Goal: Information Seeking & Learning: Learn about a topic

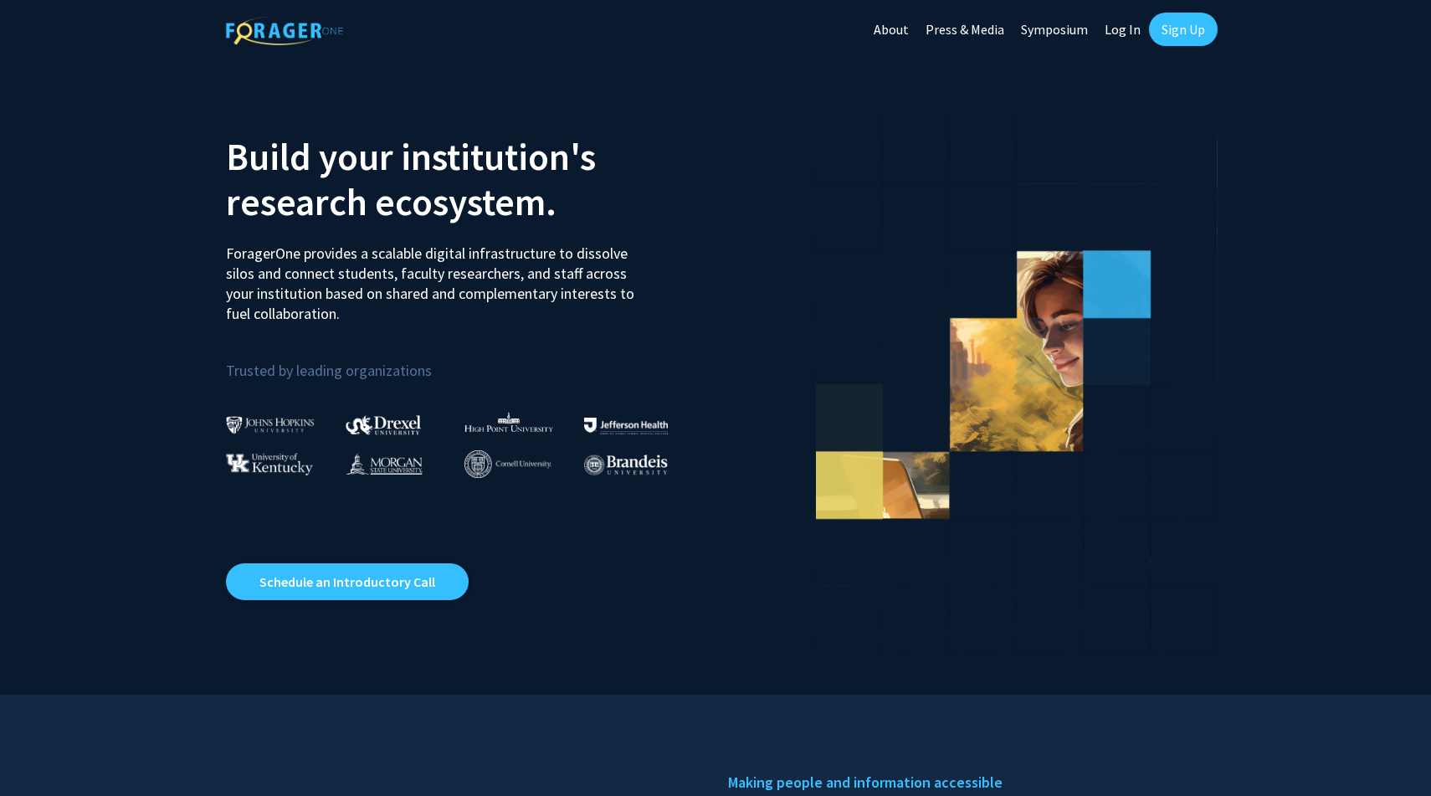
click at [1117, 19] on link "Log In" at bounding box center [1123, 29] width 53 height 59
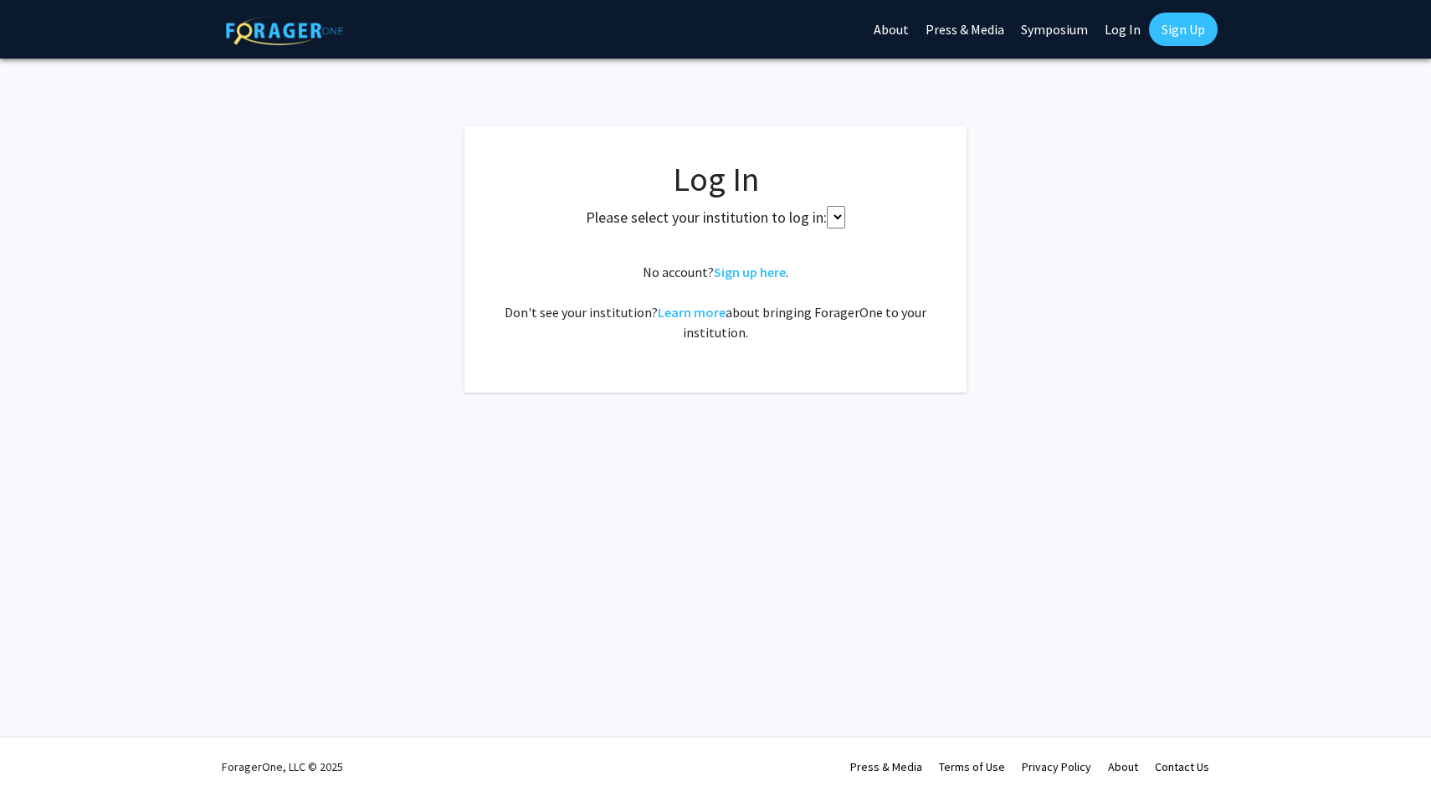
select select
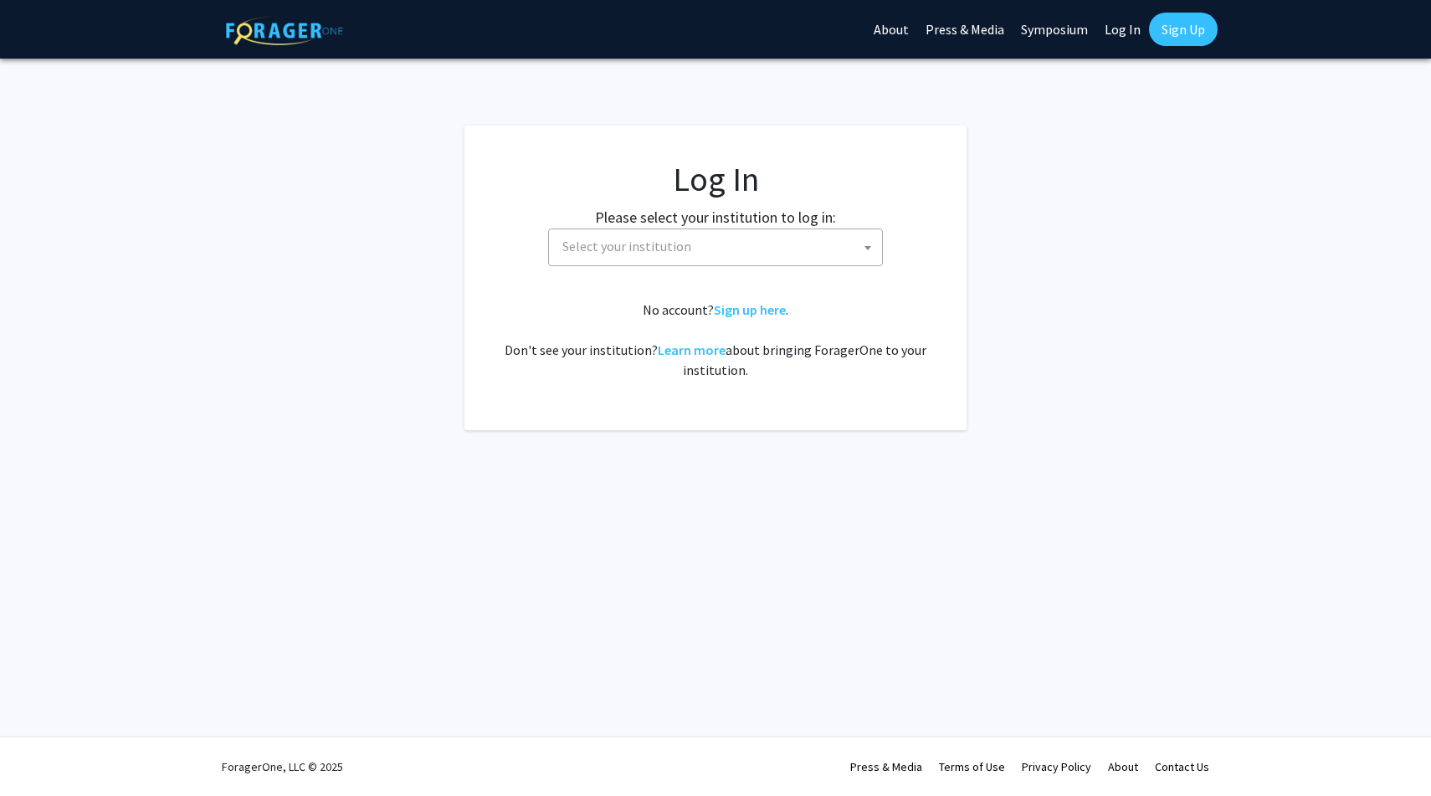
click at [713, 255] on span "Select your institution" at bounding box center [719, 246] width 326 height 34
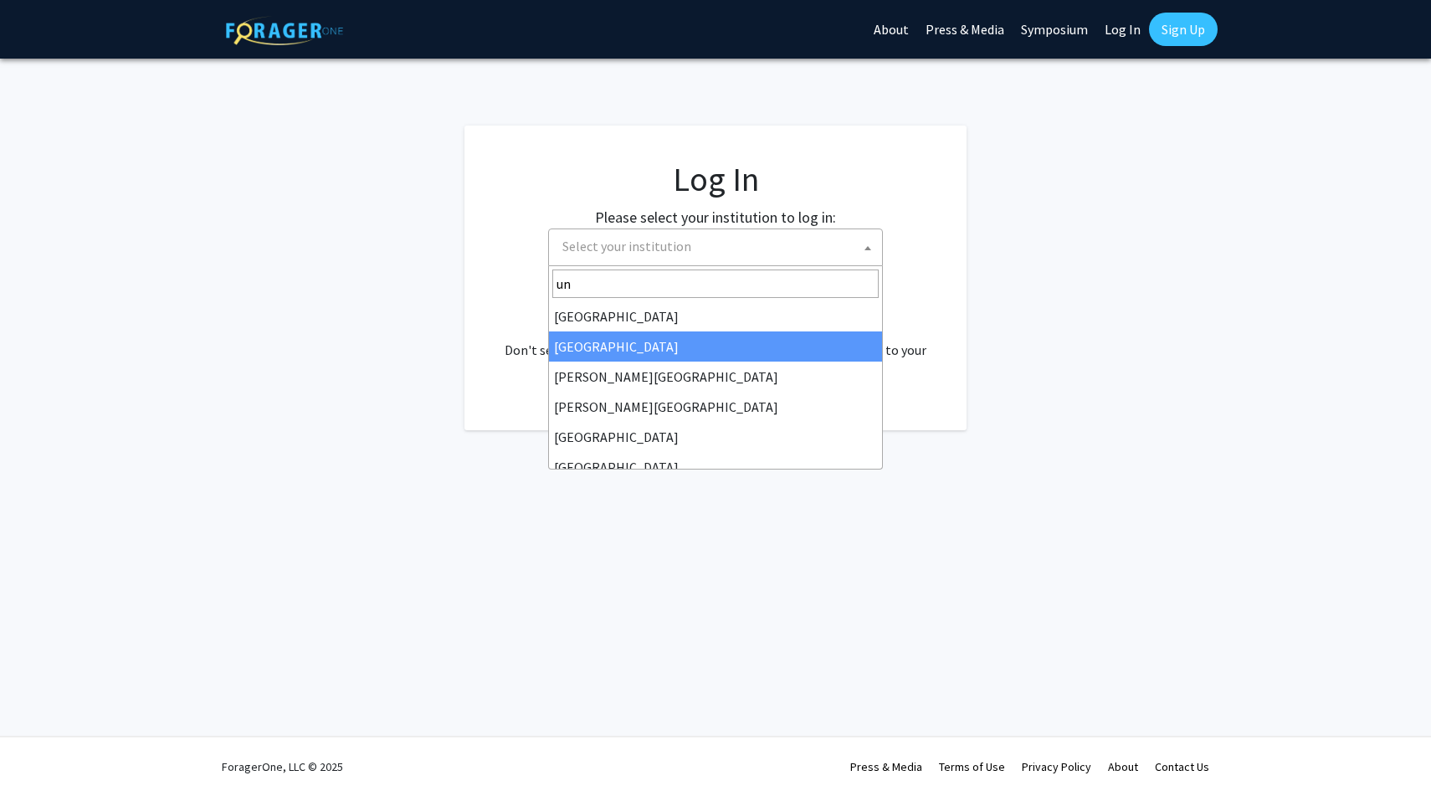
type input "u"
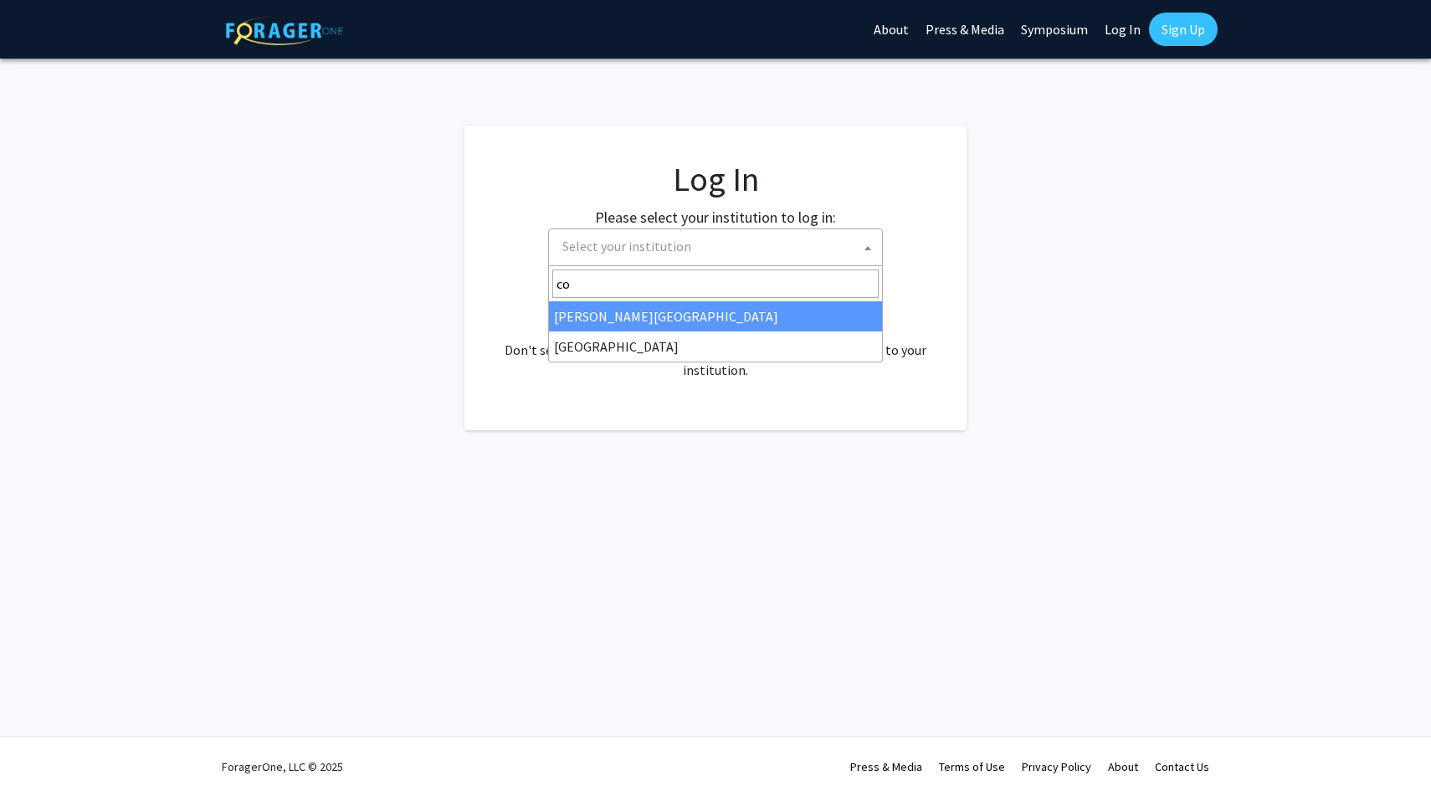
type input "c"
type input "miss"
select select "33"
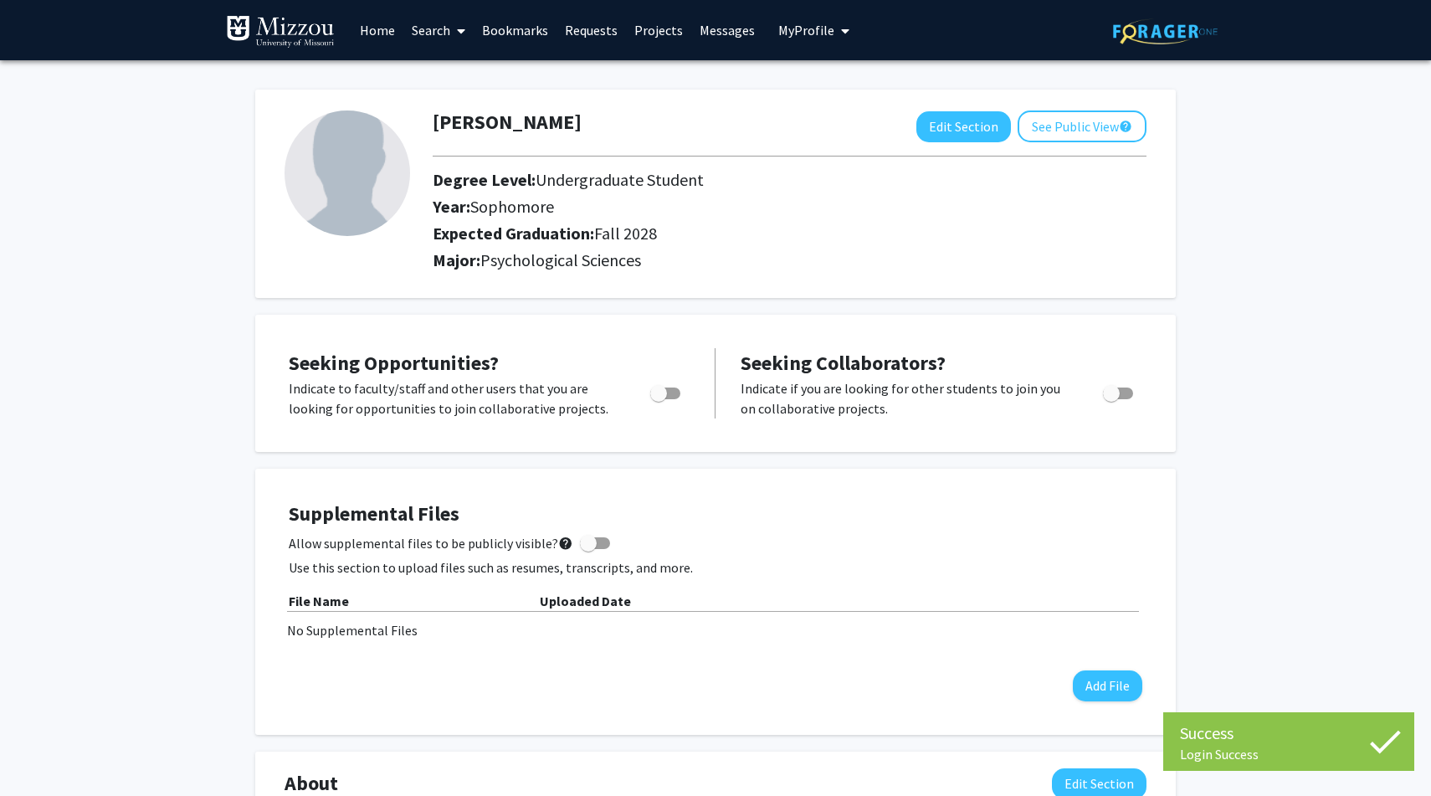
click at [389, 30] on link "Home" at bounding box center [378, 30] width 52 height 59
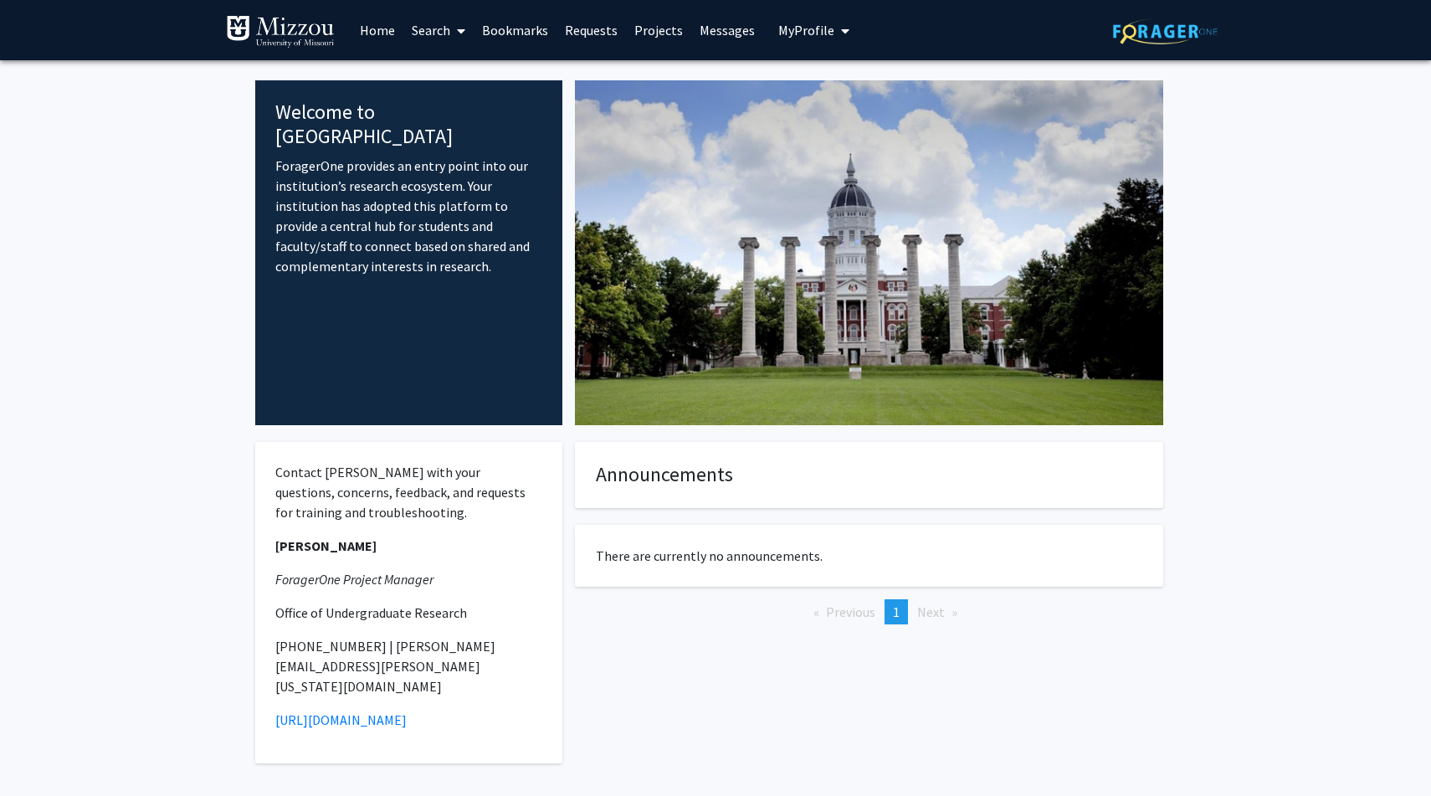
click at [443, 25] on link "Search" at bounding box center [438, 30] width 70 height 59
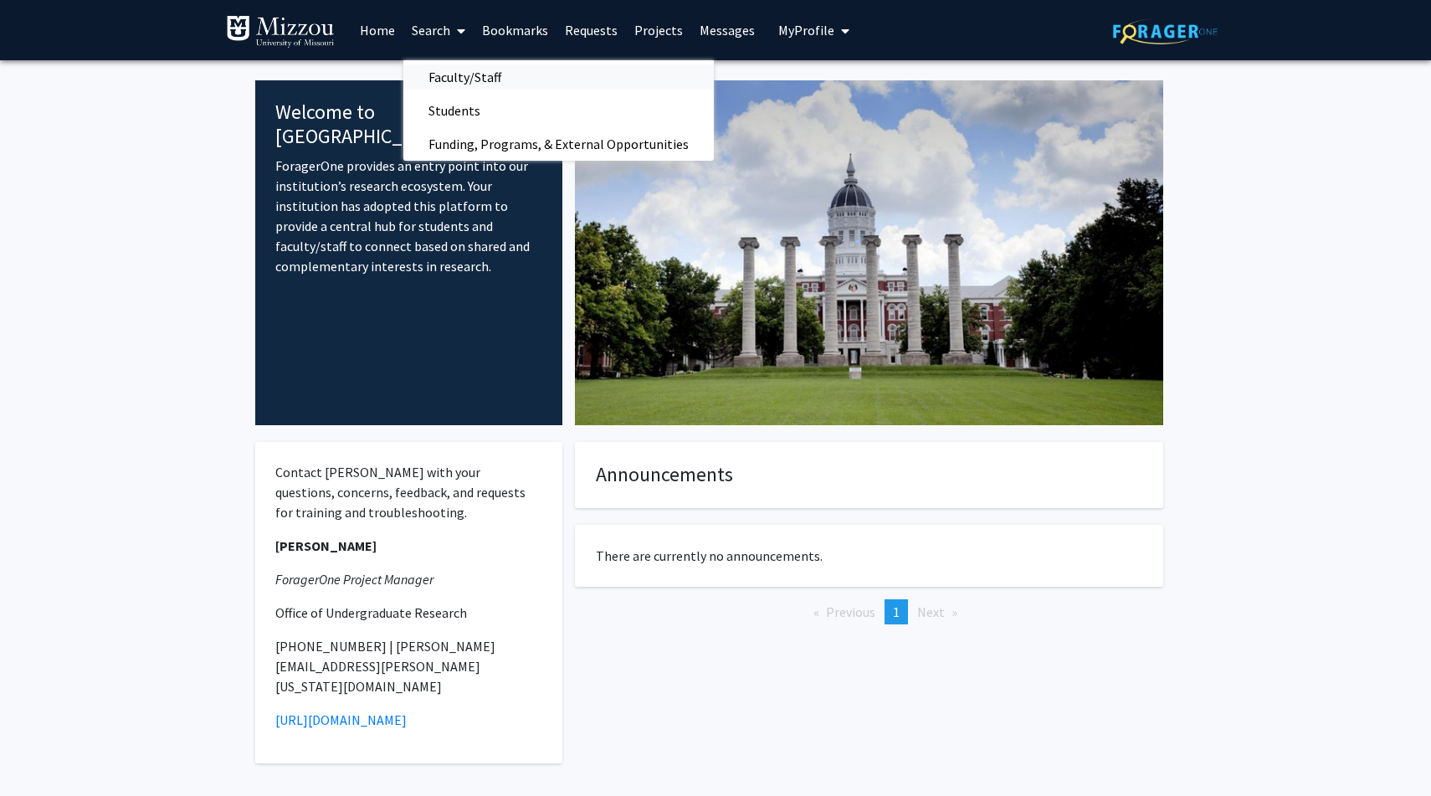
click at [491, 80] on span "Faculty/Staff" at bounding box center [464, 76] width 123 height 33
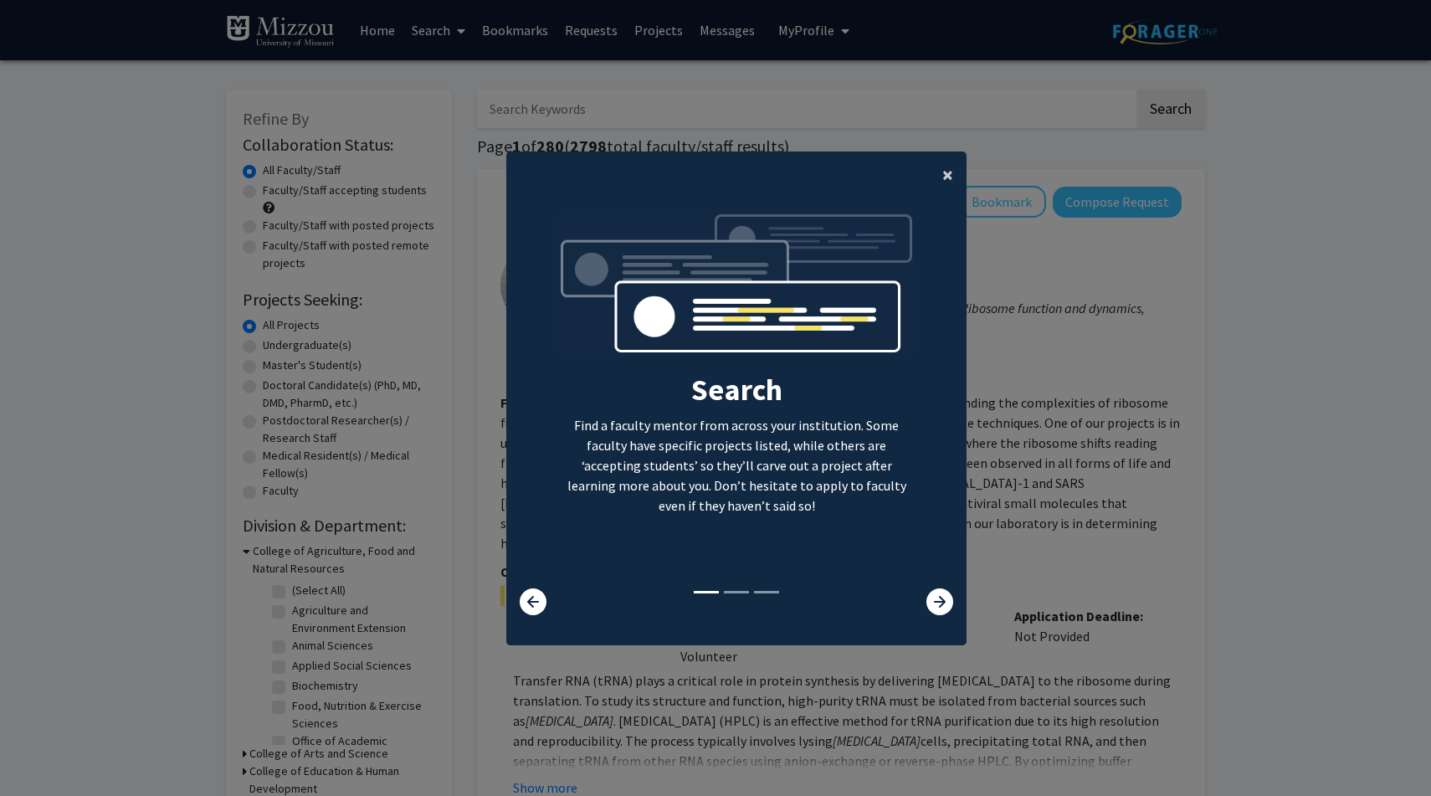
click at [947, 183] on span "×" at bounding box center [948, 175] width 11 height 26
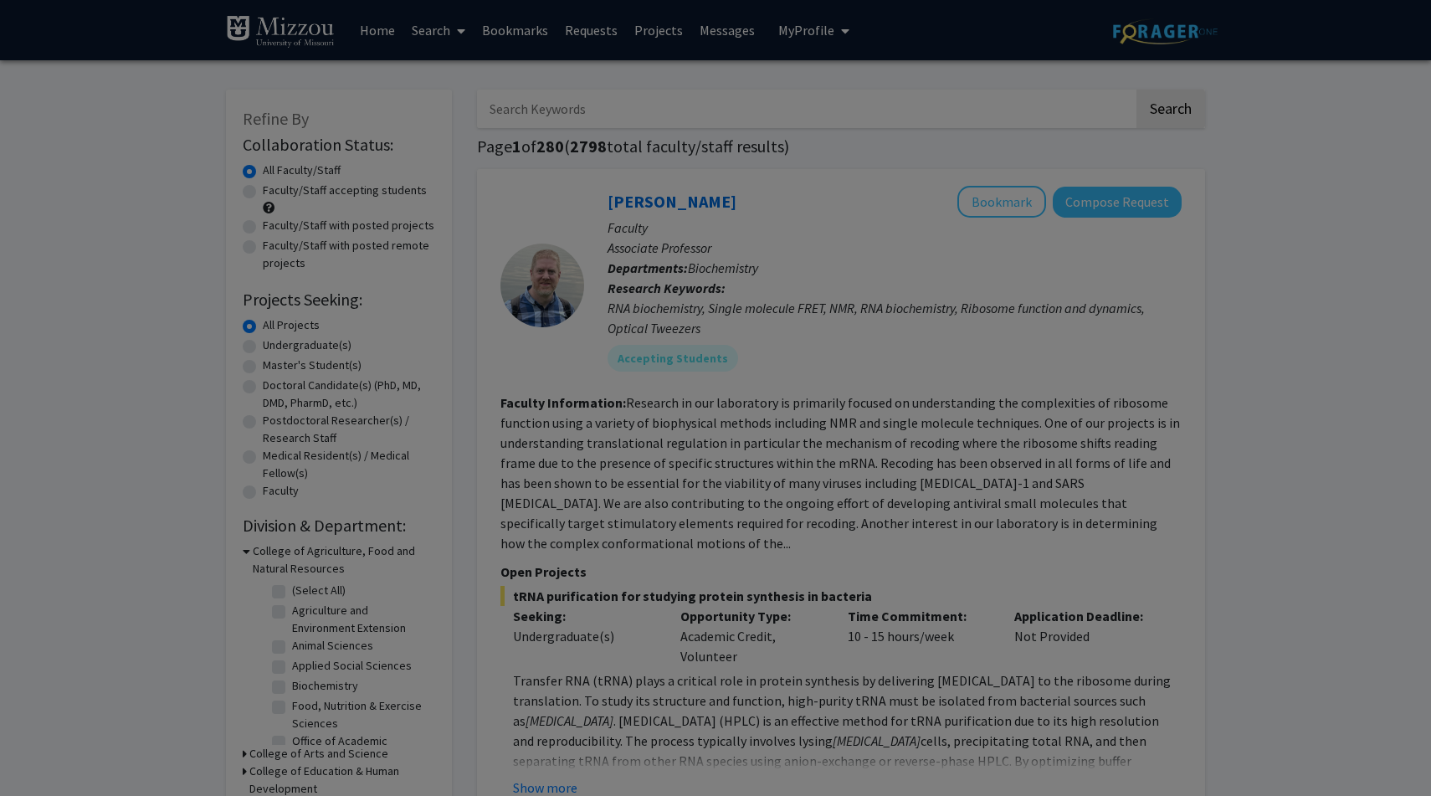
click at [948, 172] on div "Search Find a faculty mentor from across your institution. Some faculty have sp…" at bounding box center [736, 212] width 459 height 377
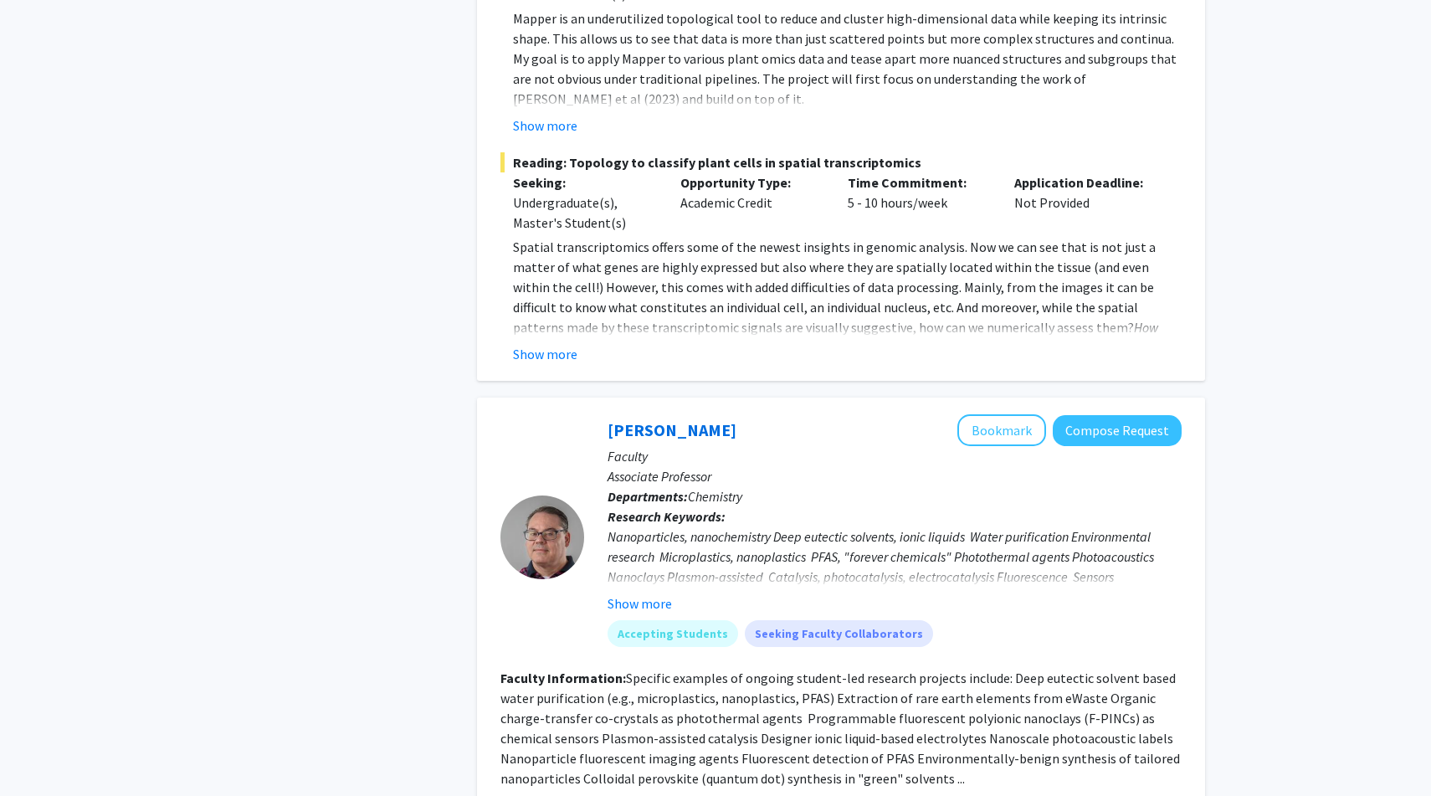
scroll to position [6129, 0]
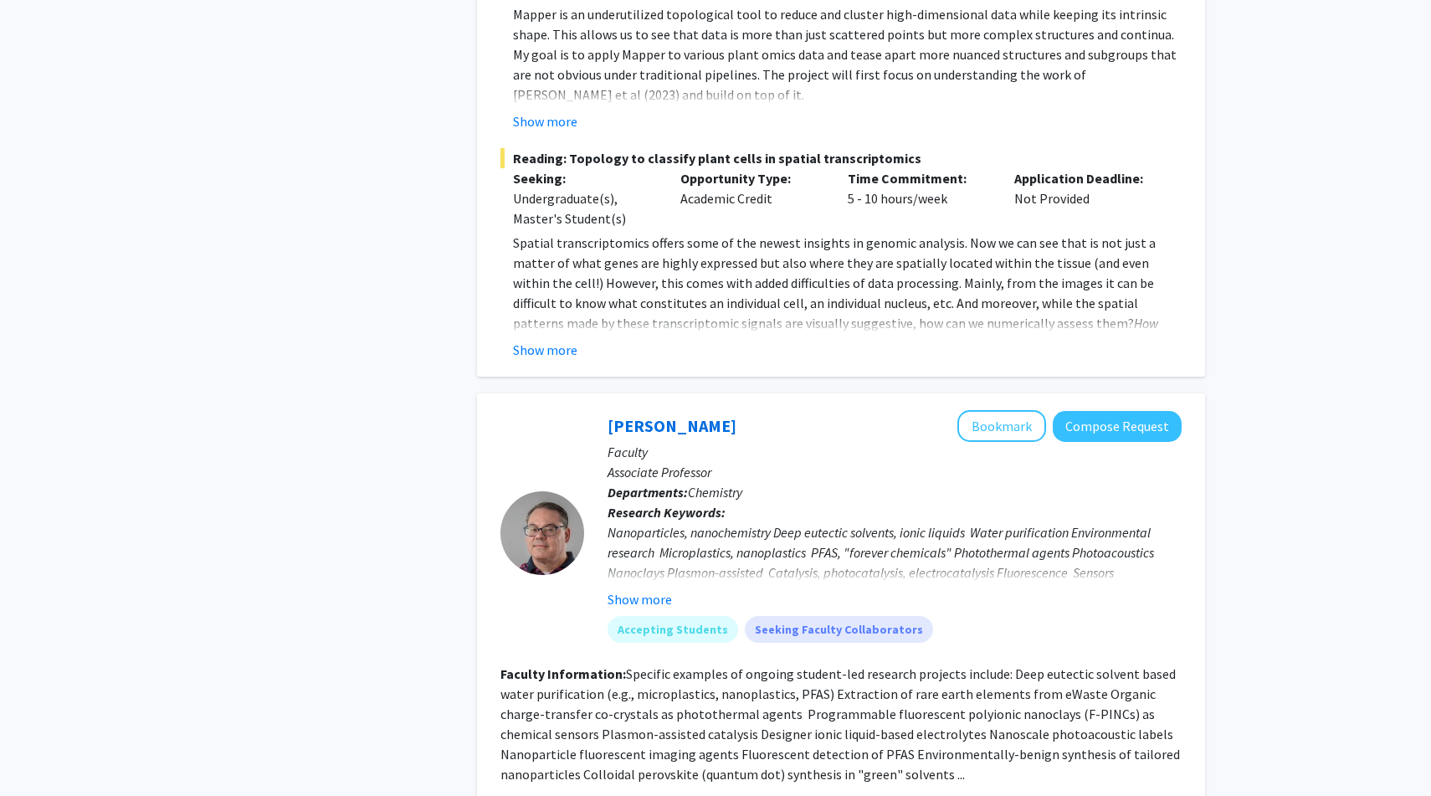
click at [547, 491] on div at bounding box center [543, 533] width 84 height 84
click at [652, 415] on link "Gary Baker" at bounding box center [672, 425] width 129 height 21
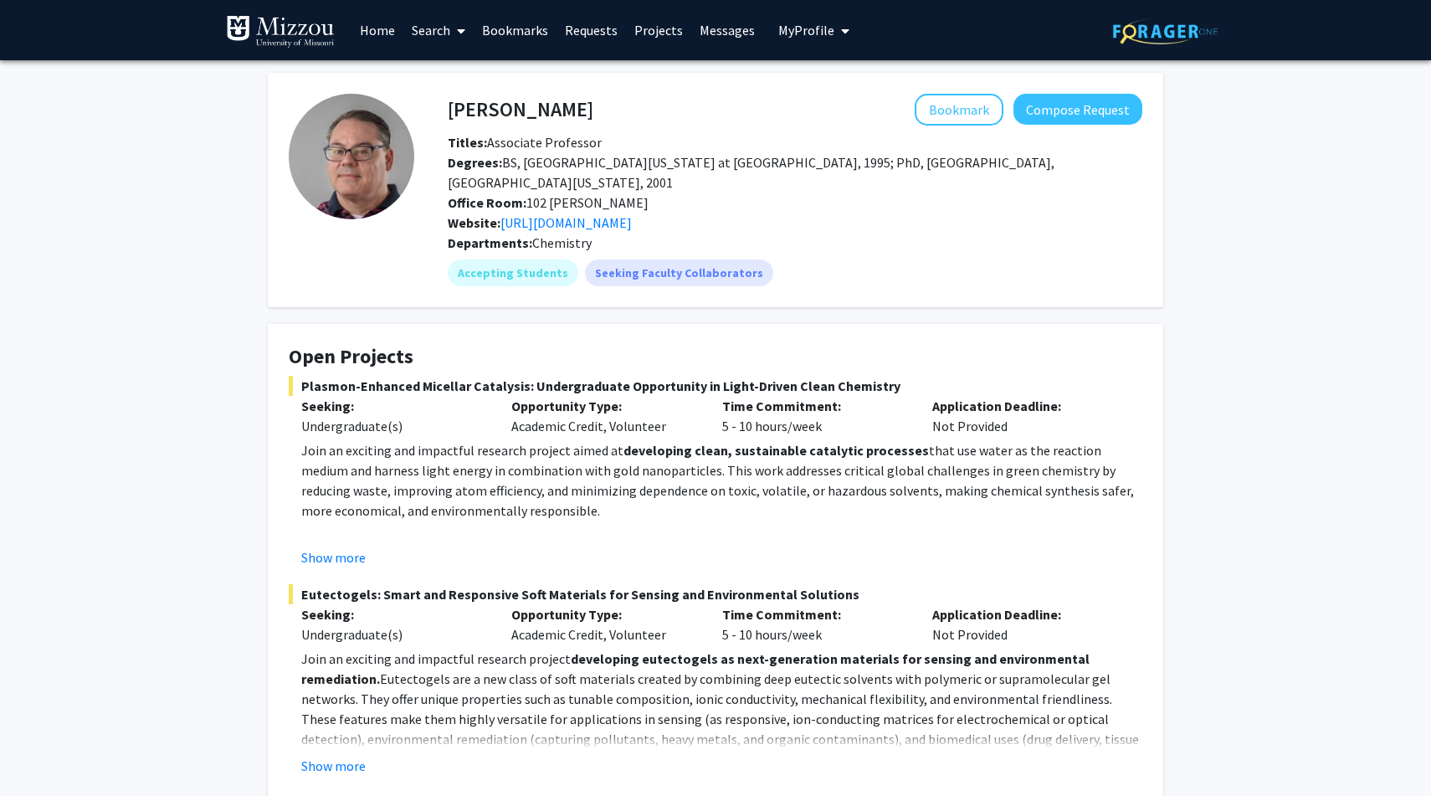
click at [375, 181] on img at bounding box center [352, 157] width 126 height 126
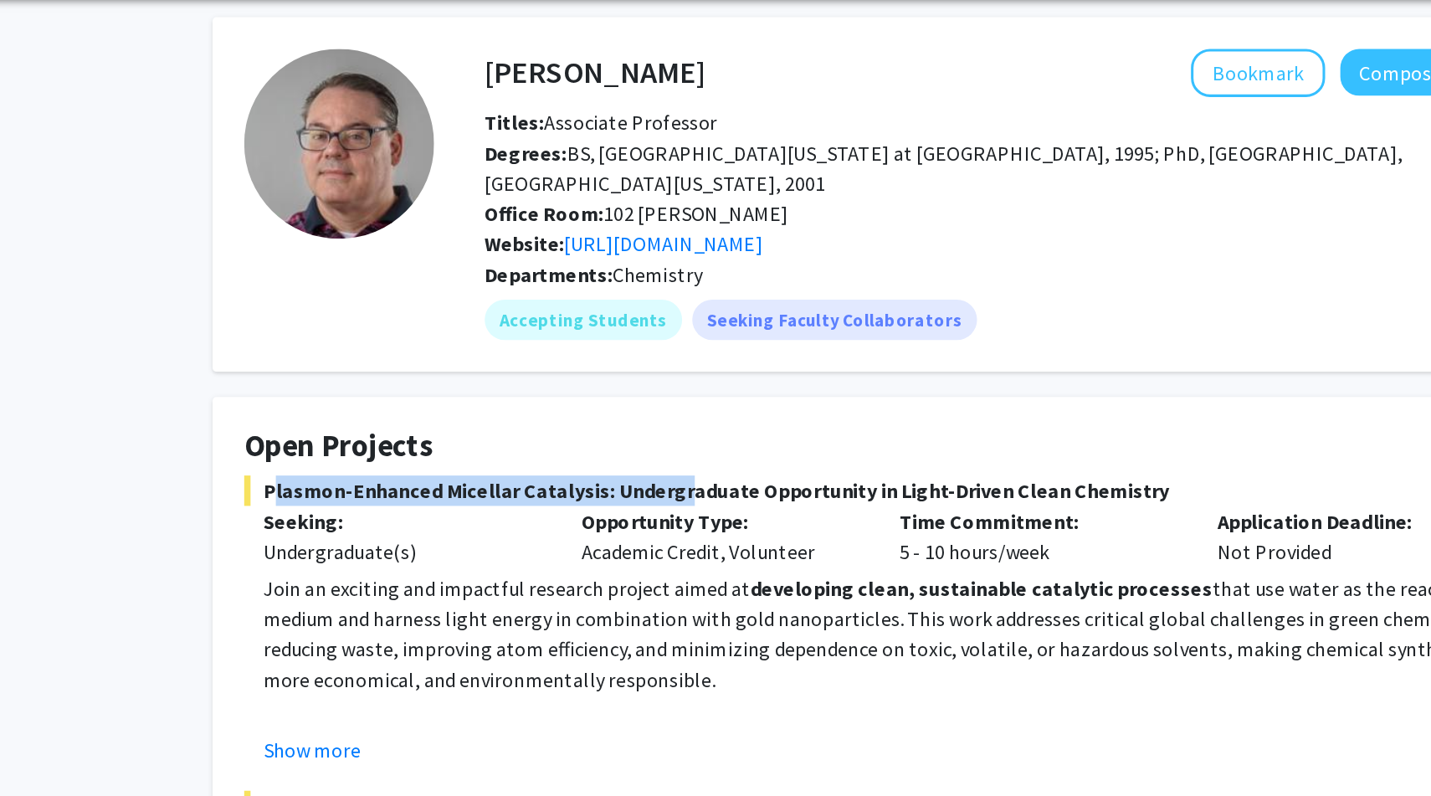
drag, startPoint x: 296, startPoint y: 392, endPoint x: 568, endPoint y: 384, distance: 273.0
click at [568, 384] on span "Plasmon-Enhanced Micellar Catalysis: Undergraduate Opportunity in Light-Driven …" at bounding box center [716, 386] width 854 height 20
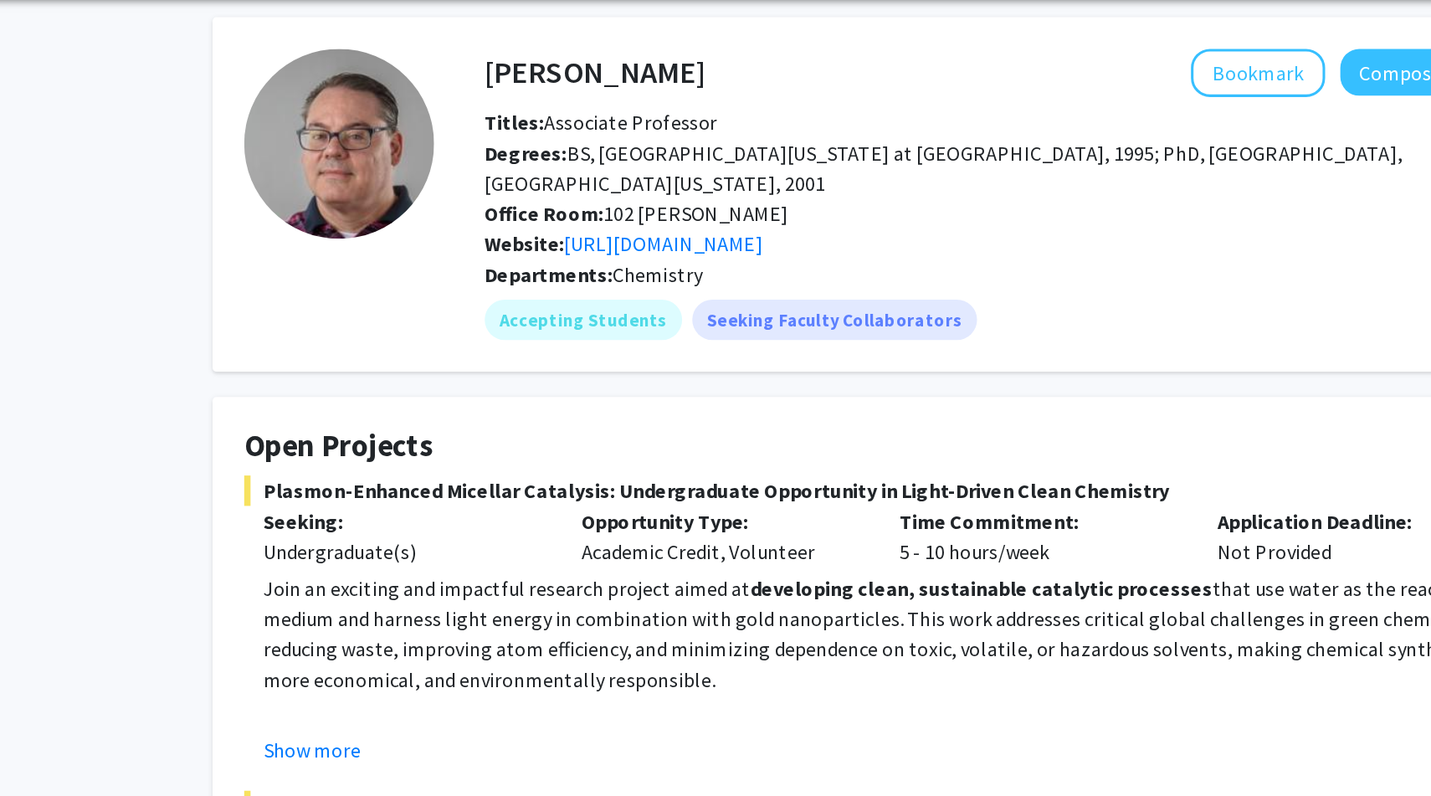
click at [645, 365] on h4 "Open Projects" at bounding box center [716, 357] width 854 height 24
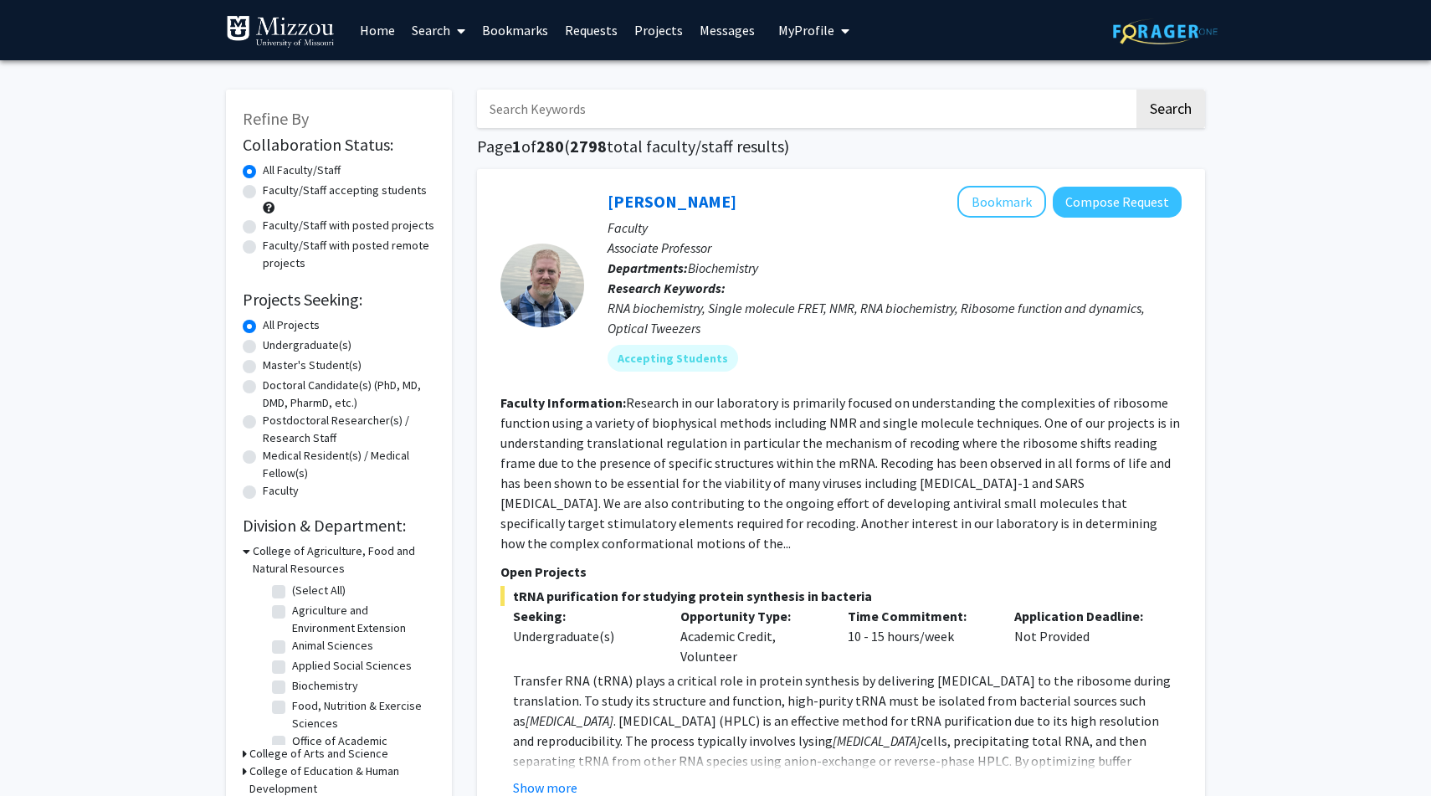
click at [308, 343] on label "Undergraduate(s)" at bounding box center [307, 346] width 89 height 18
click at [274, 343] on input "Undergraduate(s)" at bounding box center [268, 342] width 11 height 11
radio input "true"
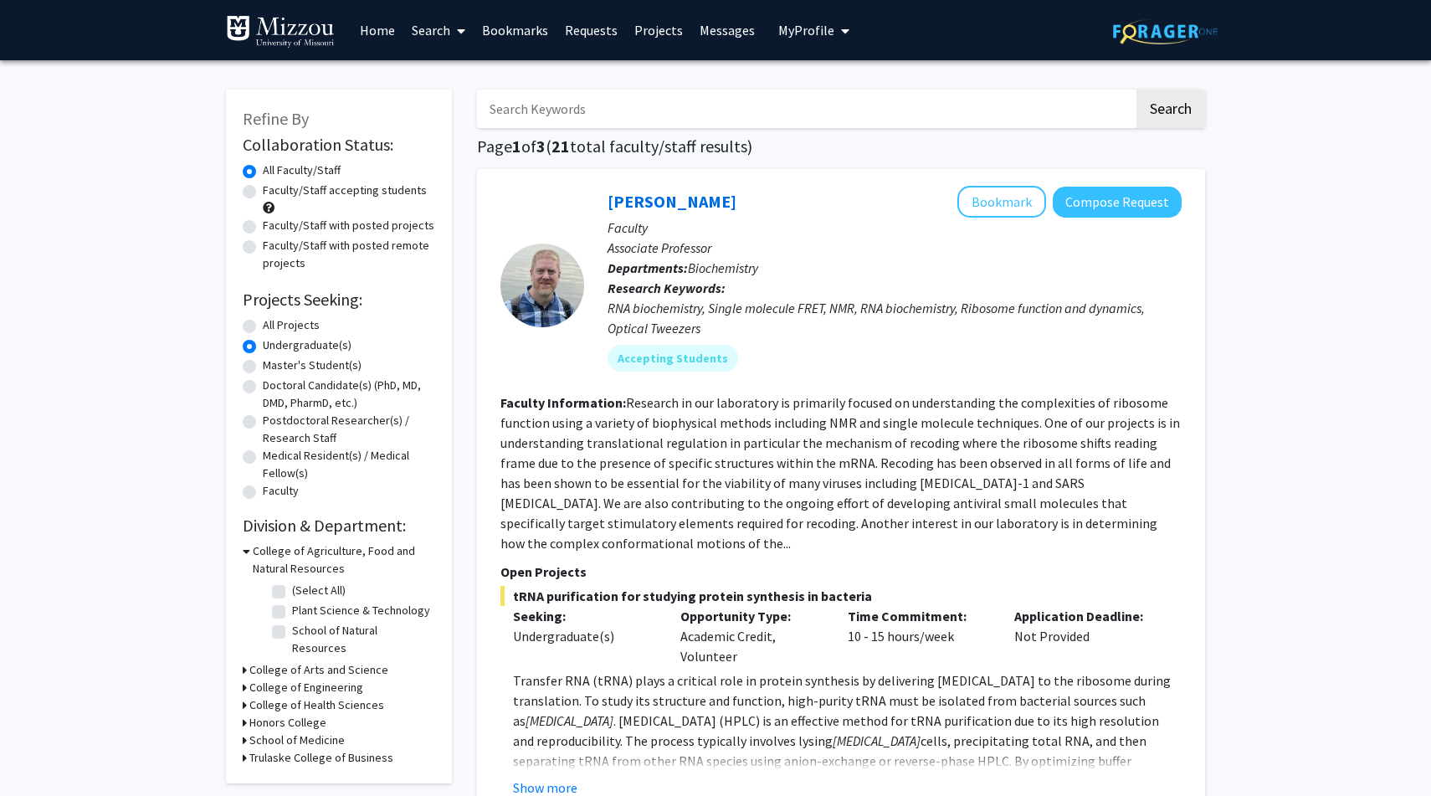
click at [278, 661] on h3 "College of Arts and Science" at bounding box center [318, 670] width 139 height 18
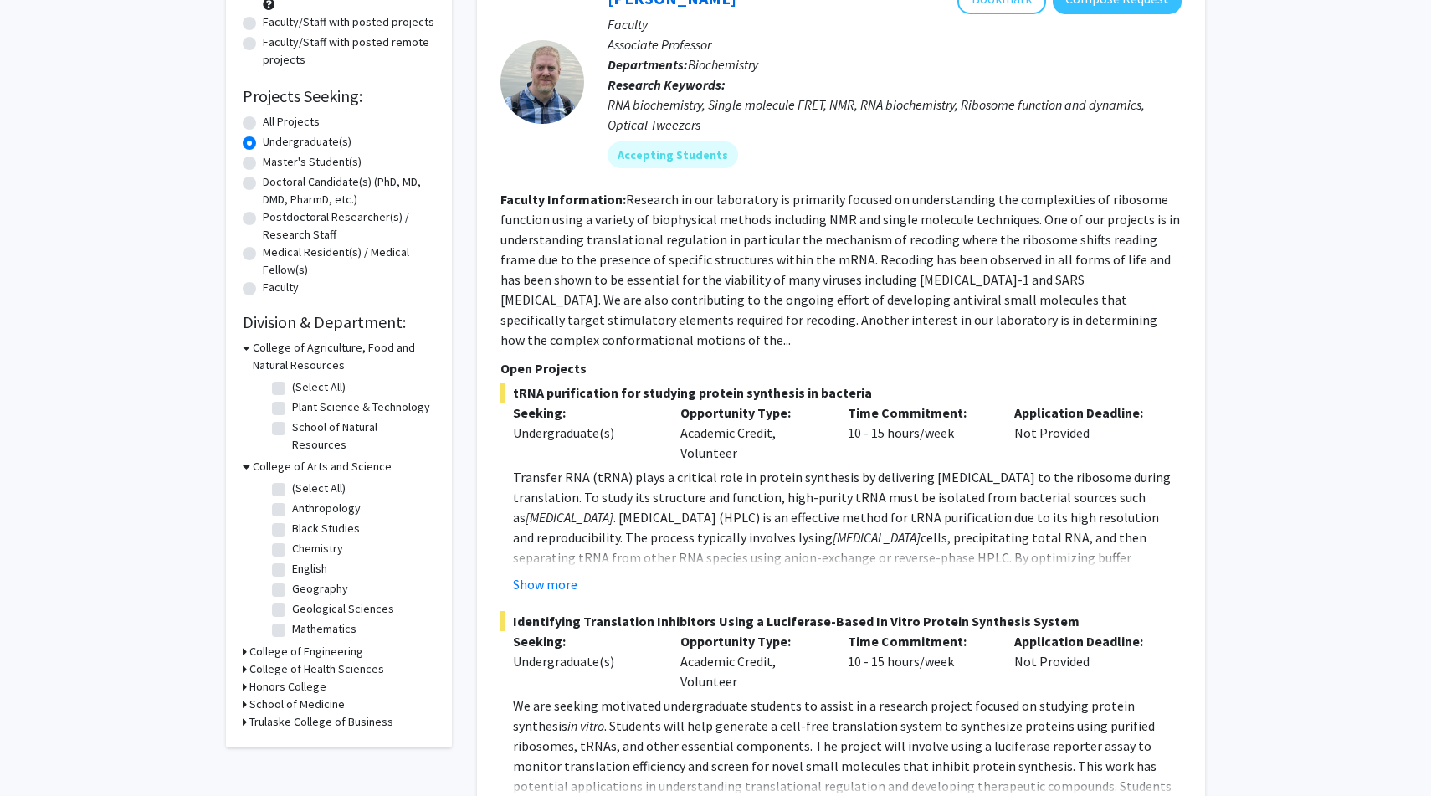
scroll to position [201, 0]
click at [263, 119] on label "All Projects" at bounding box center [291, 125] width 57 height 18
click at [263, 119] on input "All Projects" at bounding box center [268, 121] width 11 height 11
radio input "true"
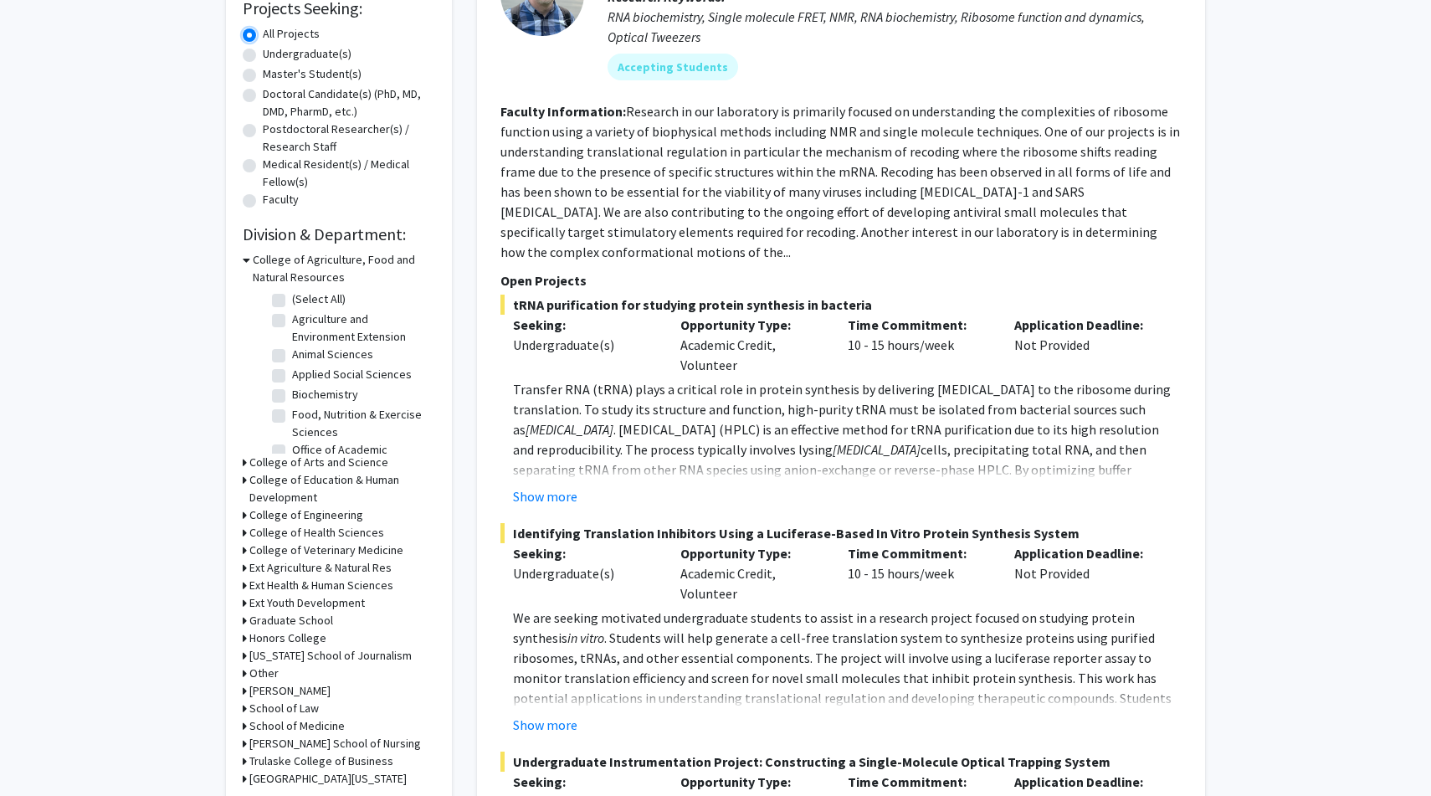
scroll to position [352, 0]
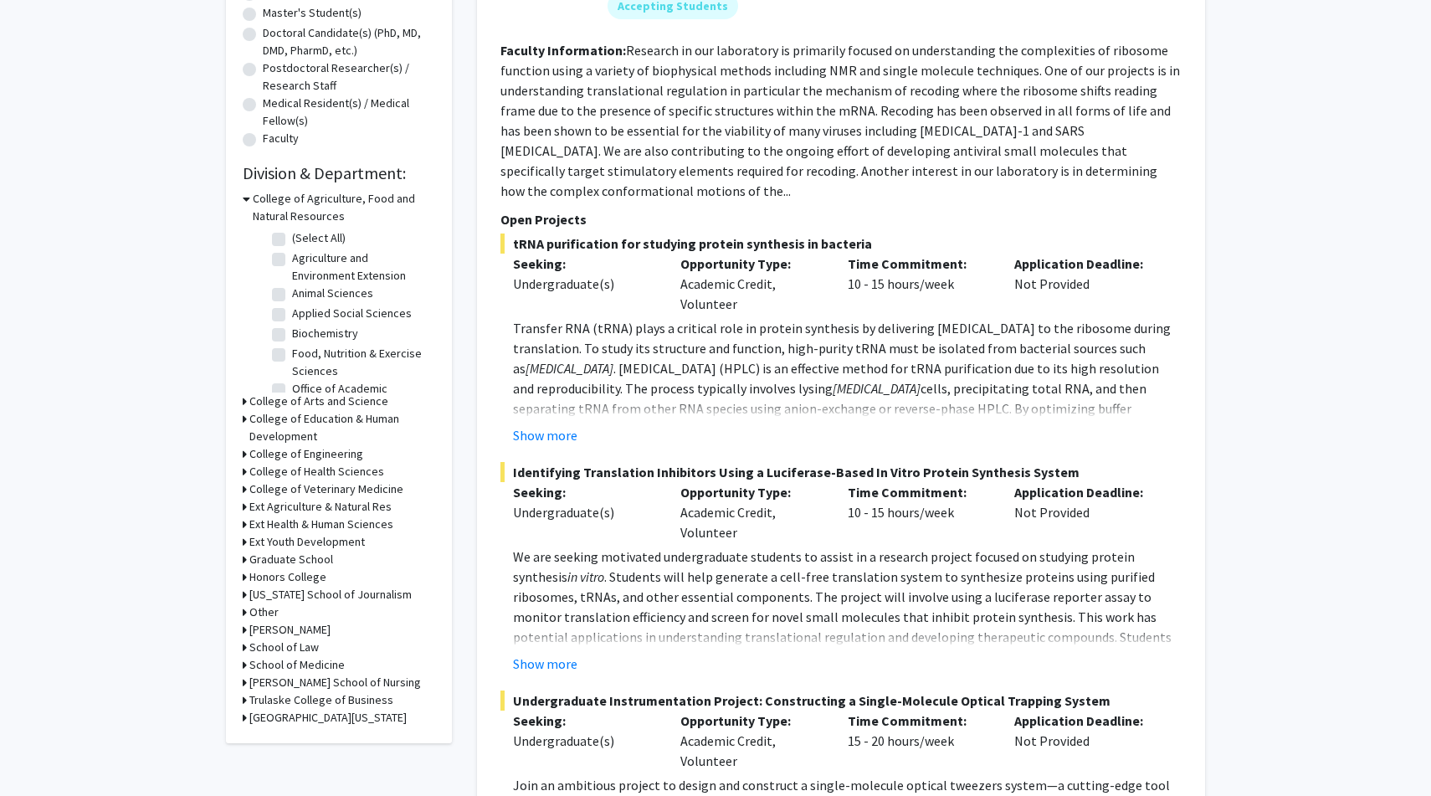
click at [296, 578] on h3 "Honors College" at bounding box center [287, 577] width 77 height 18
click at [270, 574] on h3 "Honors College" at bounding box center [291, 577] width 77 height 18
click at [284, 660] on h3 "School of Medicine" at bounding box center [296, 665] width 95 height 18
click at [292, 743] on label "Biochemistry" at bounding box center [325, 742] width 66 height 18
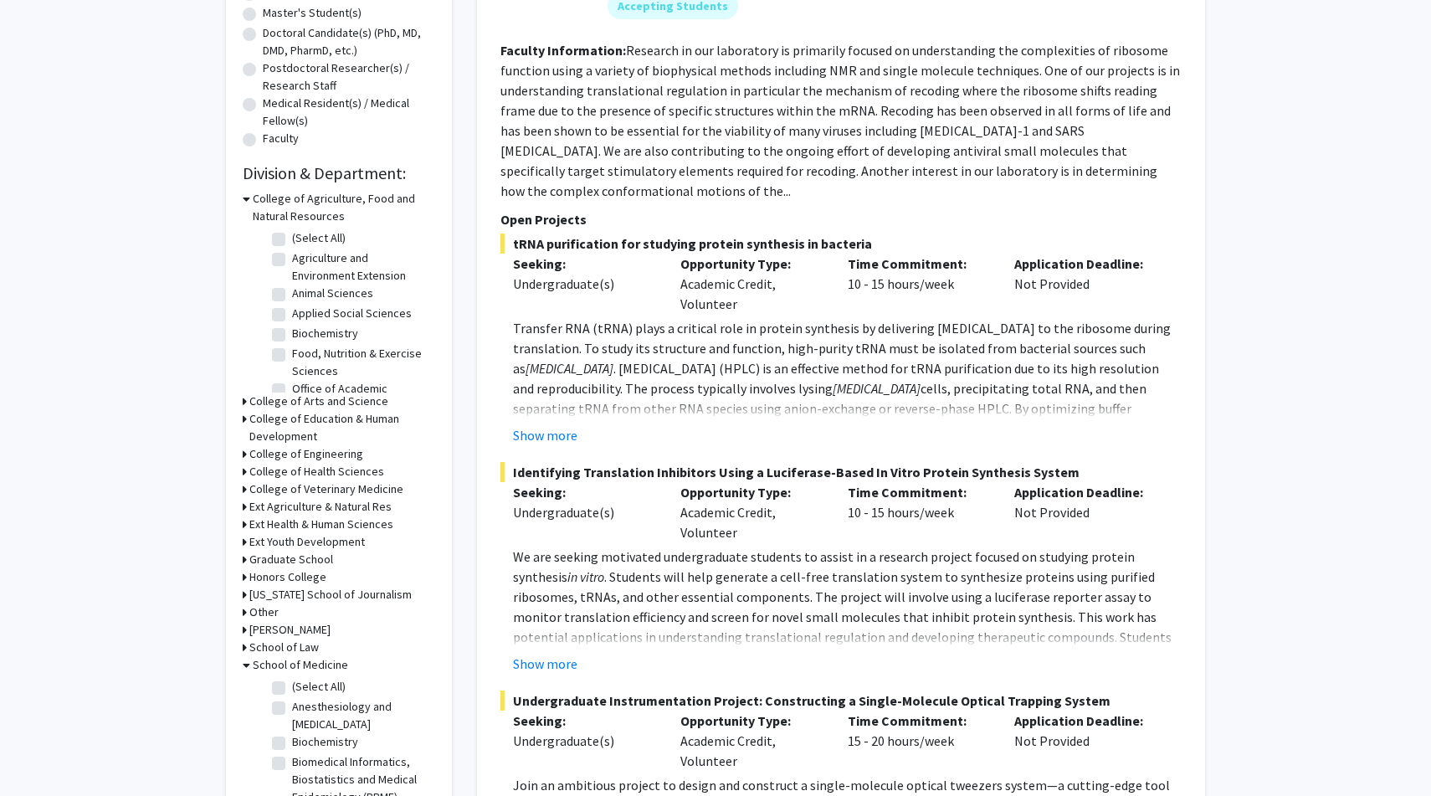
click at [292, 743] on input "Biochemistry" at bounding box center [297, 738] width 11 height 11
checkbox input "true"
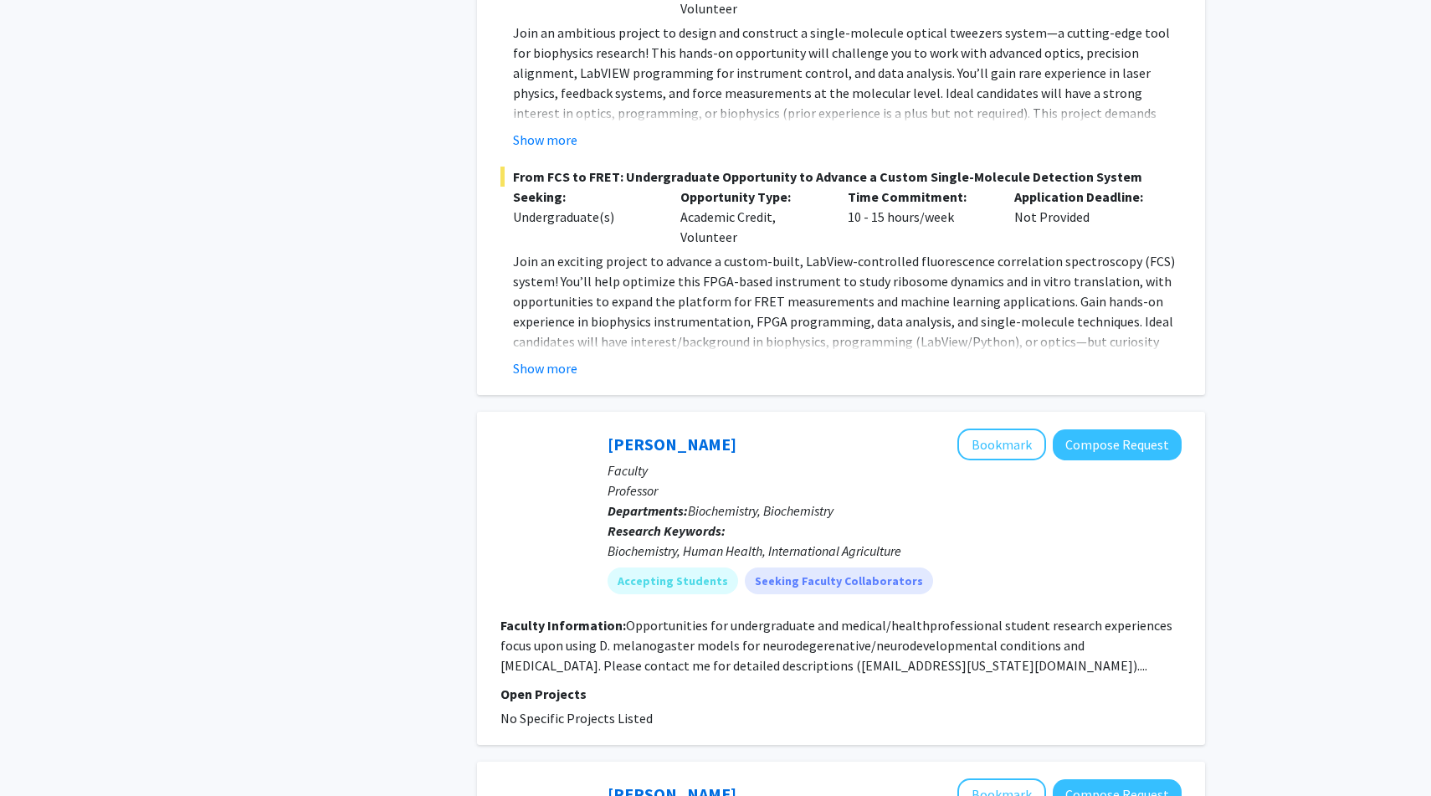
scroll to position [1400, 0]
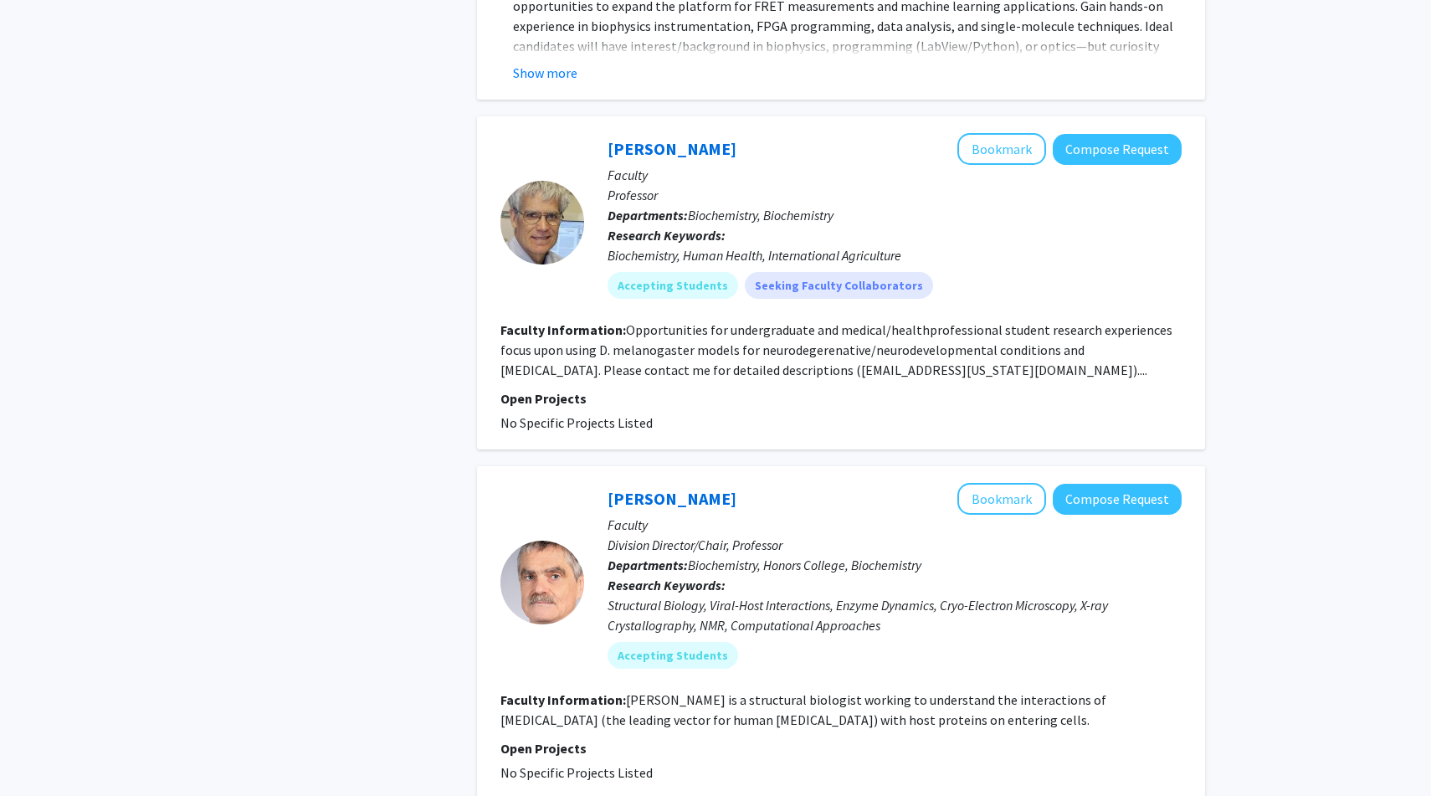
click at [715, 413] on fg-project-list "No Specific Projects Listed" at bounding box center [841, 423] width 681 height 20
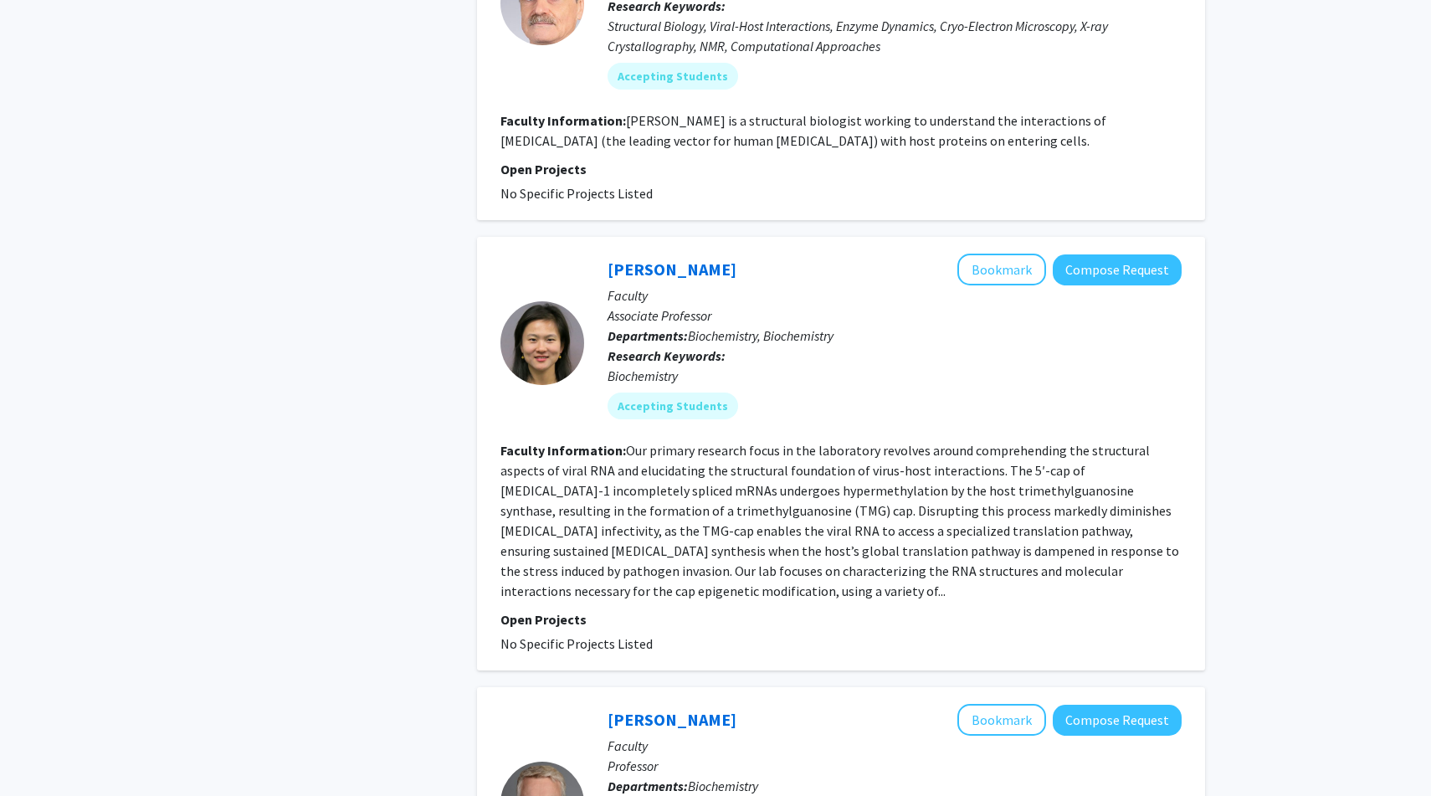
scroll to position [1981, 0]
click at [683, 414] on fg-search-faculty "Xiao Heng Bookmark Compose Request Faculty Associate Professor Departments: Bio…" at bounding box center [841, 452] width 681 height 400
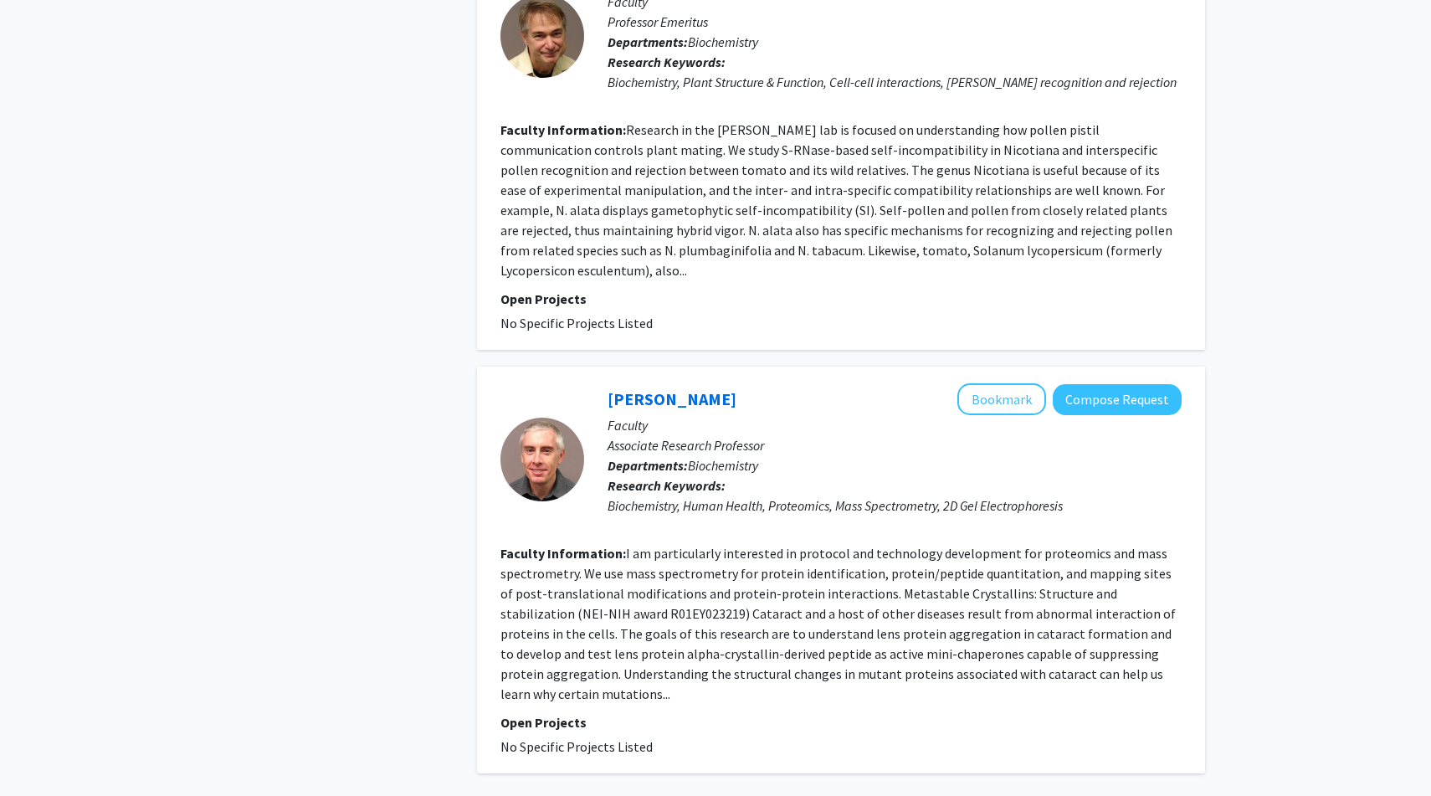
scroll to position [4427, 0]
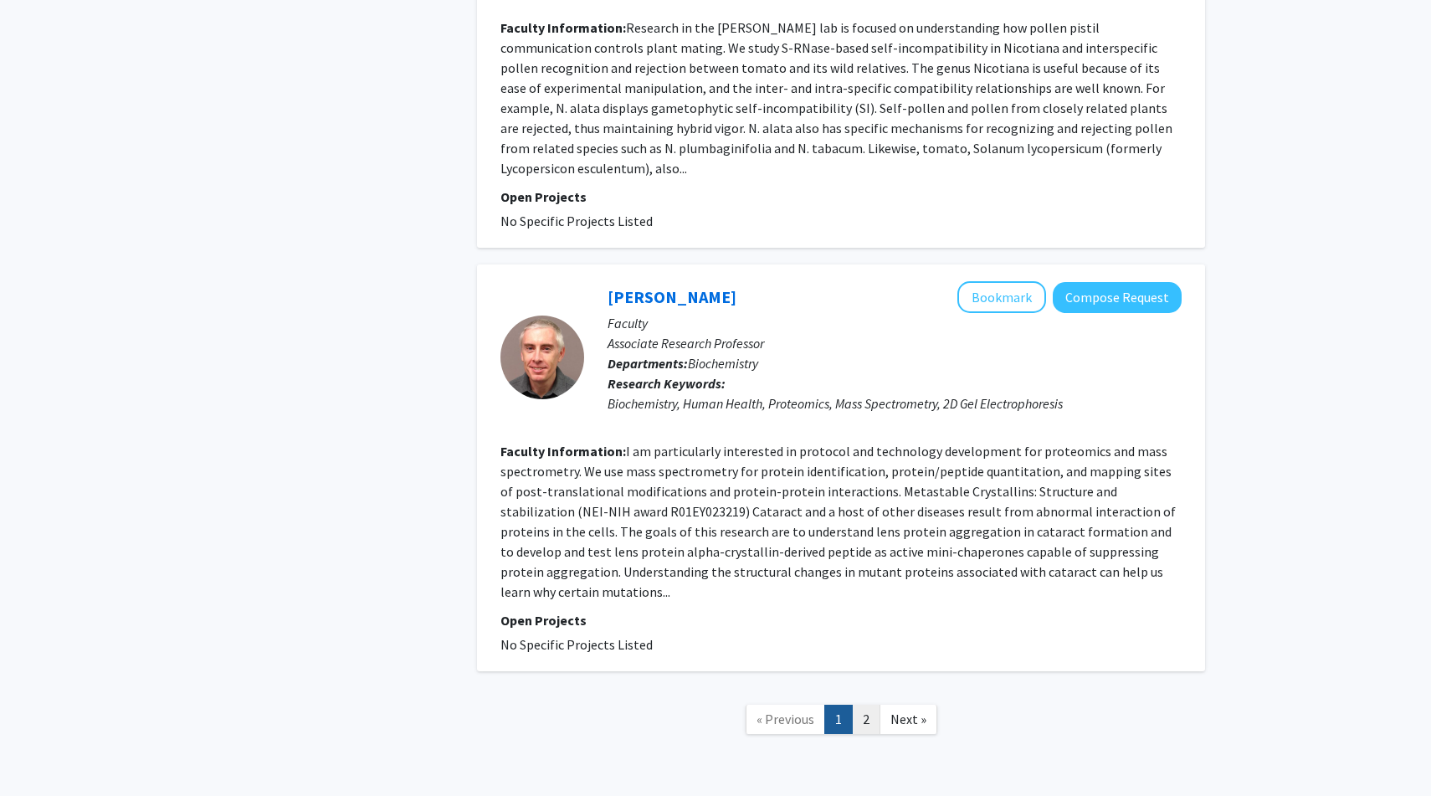
click at [865, 705] on link "2" at bounding box center [866, 719] width 28 height 29
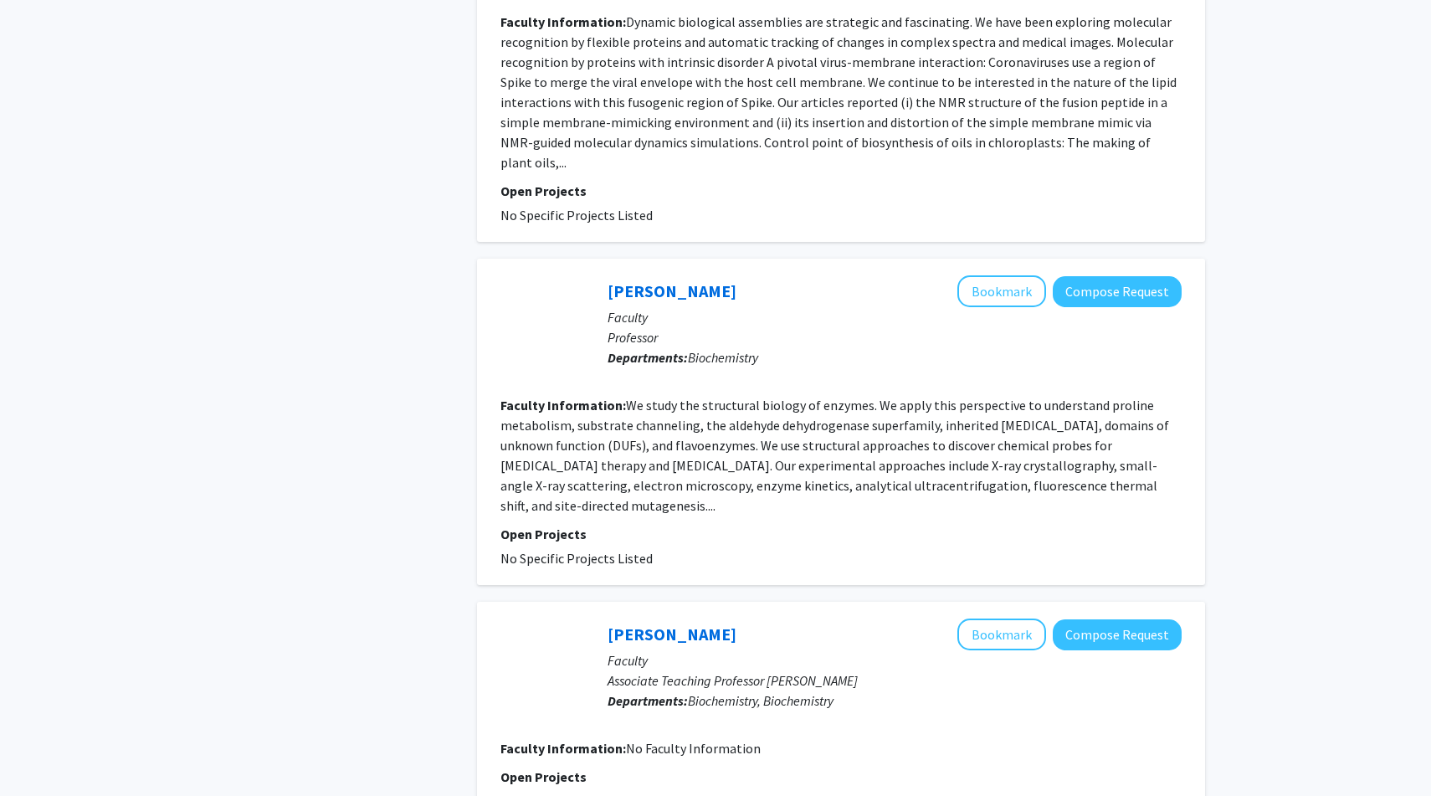
scroll to position [3357, 0]
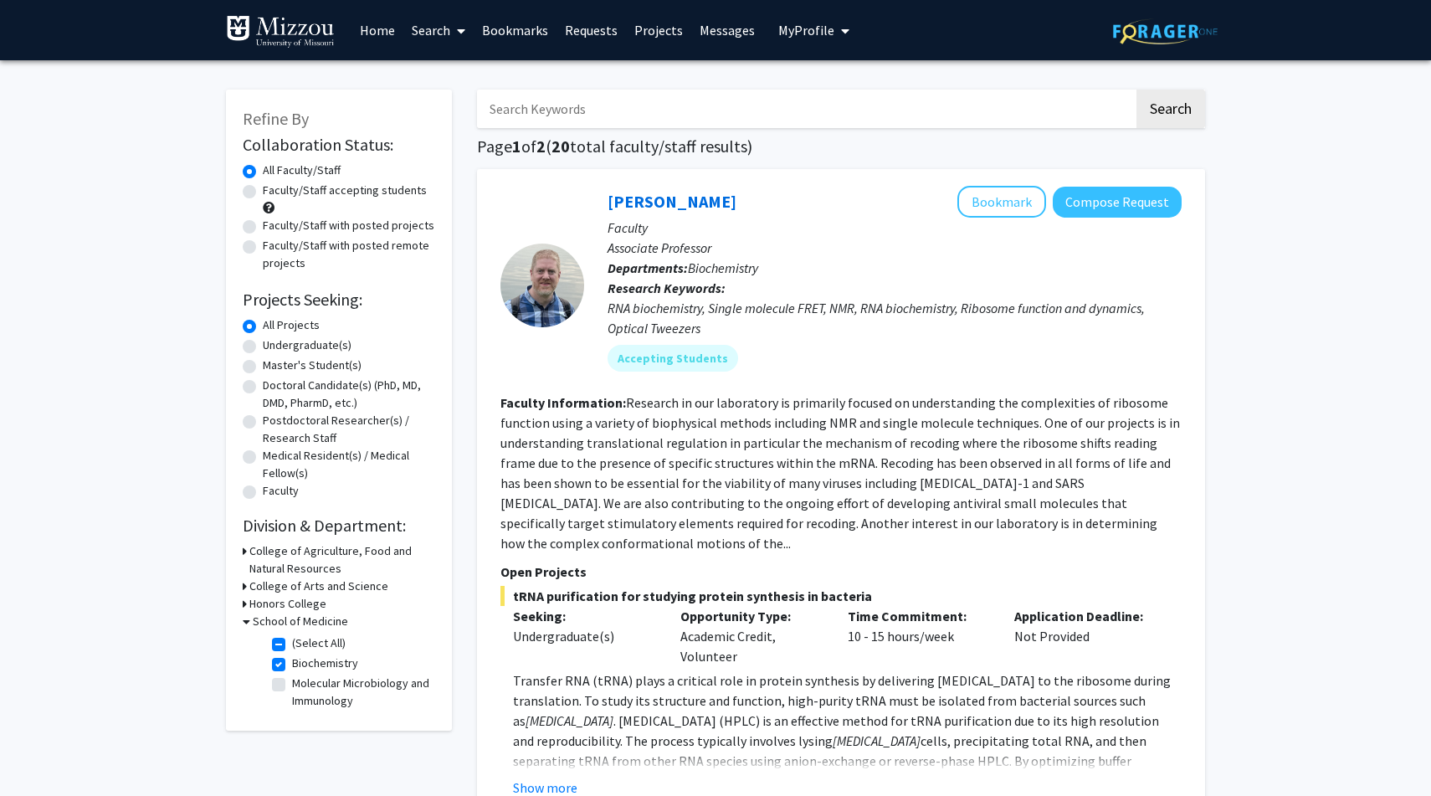
click at [292, 666] on label "Biochemistry" at bounding box center [325, 664] width 66 height 18
click at [292, 666] on input "Biochemistry" at bounding box center [297, 660] width 11 height 11
checkbox input "false"
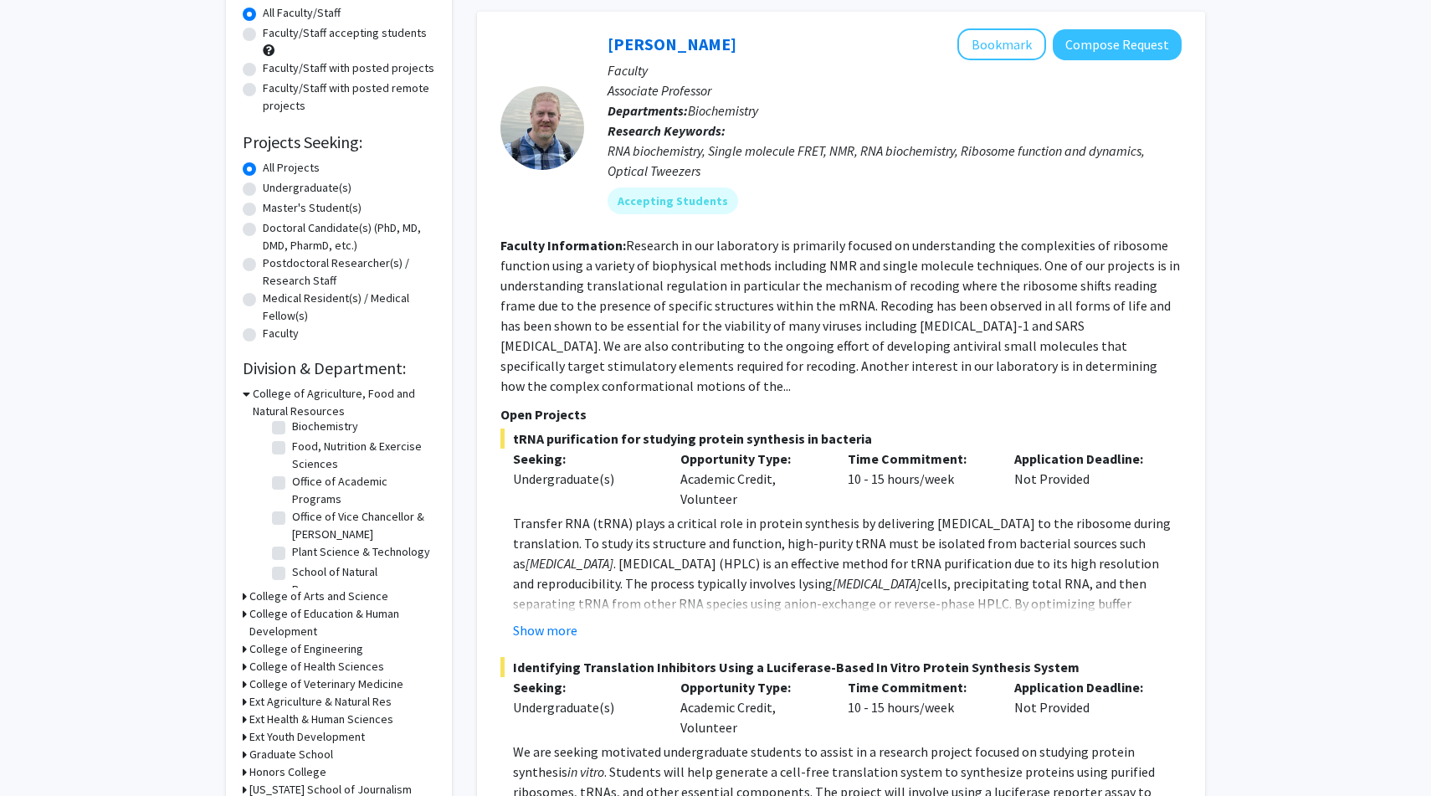
scroll to position [162, 0]
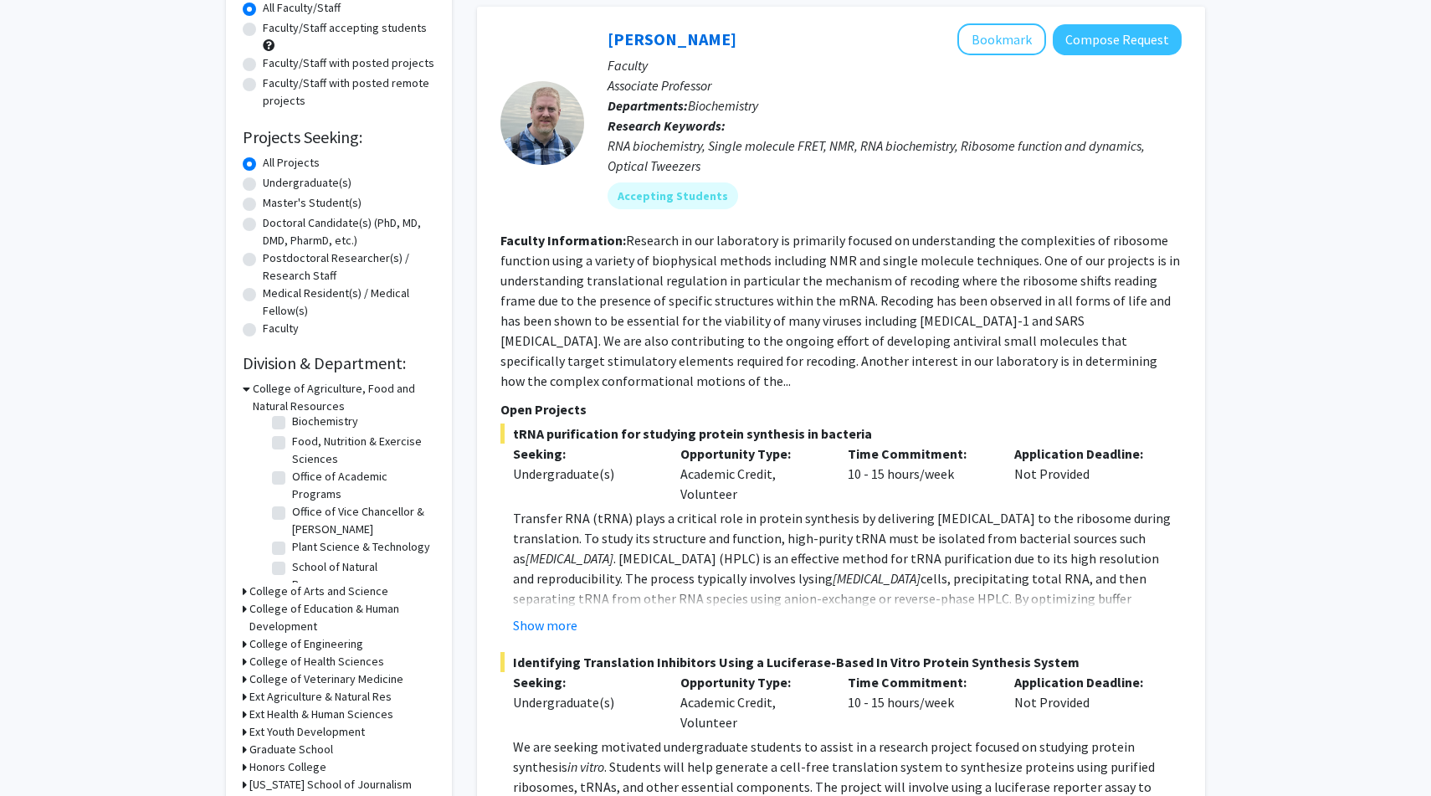
click at [272, 589] on h3 "College of Arts and Science" at bounding box center [318, 592] width 139 height 18
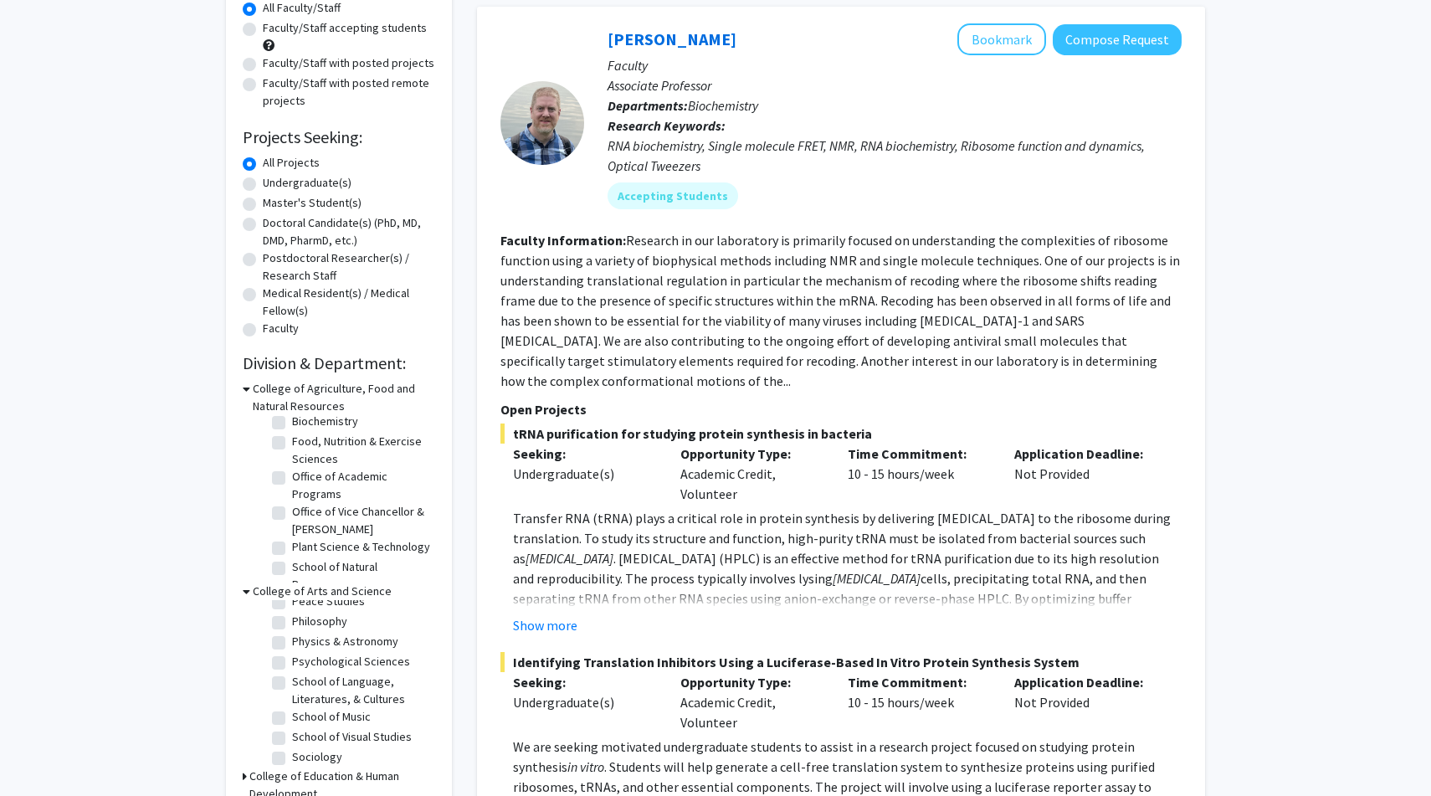
scroll to position [398, 0]
click at [292, 666] on label "Psychological Sciences" at bounding box center [351, 667] width 118 height 18
click at [292, 666] on input "Psychological Sciences" at bounding box center [297, 663] width 11 height 11
checkbox input "true"
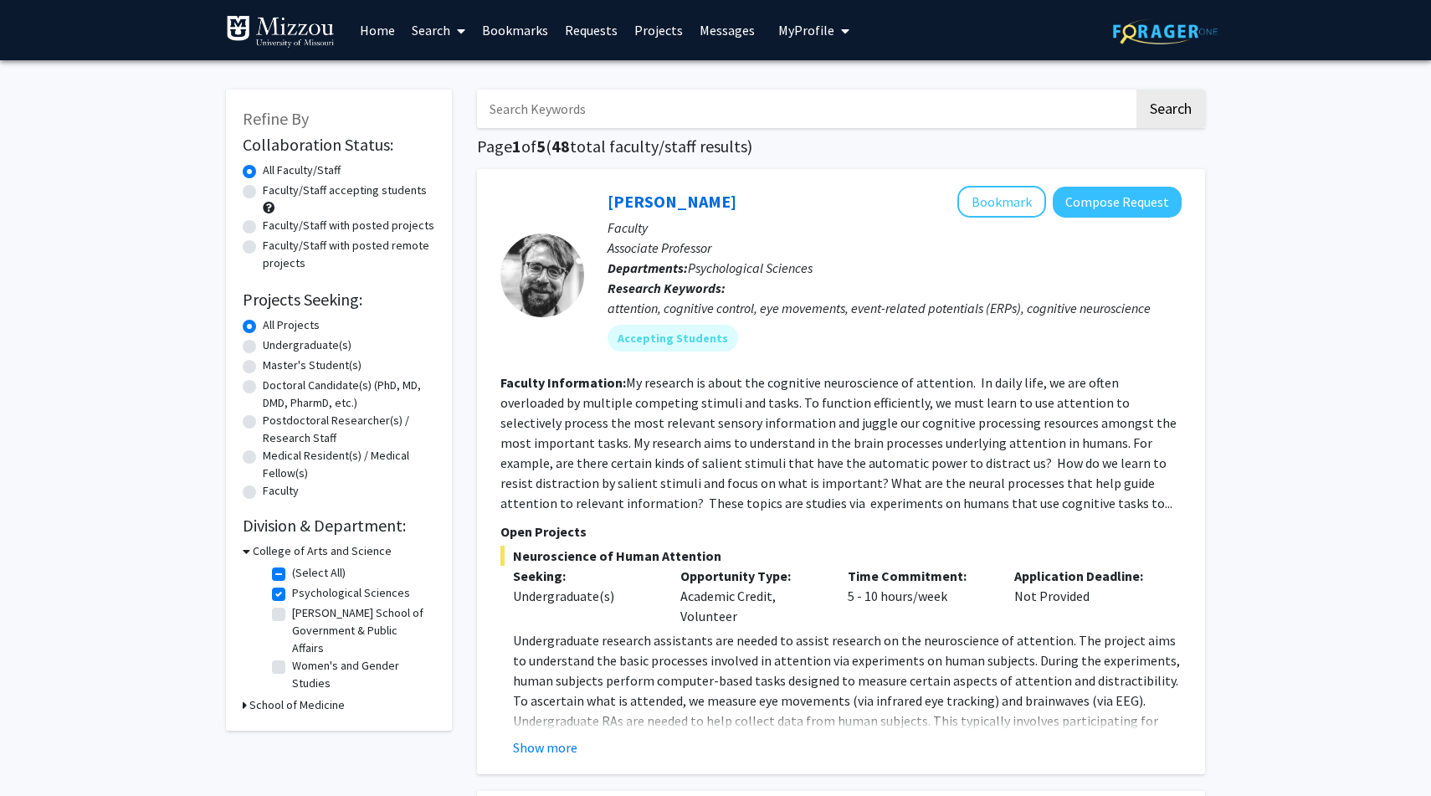
click at [718, 496] on fg-read-more "My research is about the cognitive neuroscience of attention. In daily life, we…" at bounding box center [839, 442] width 676 height 137
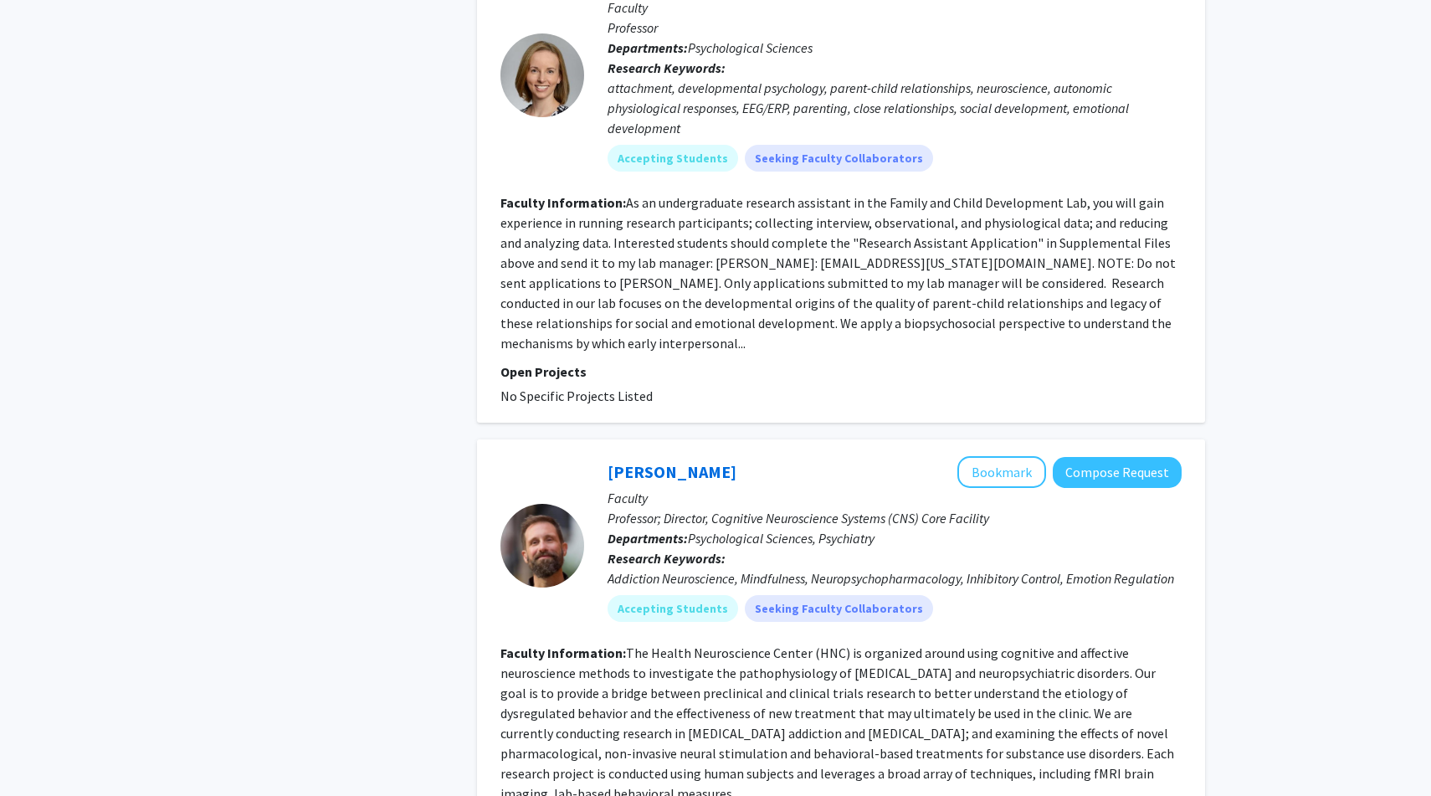
scroll to position [1702, 0]
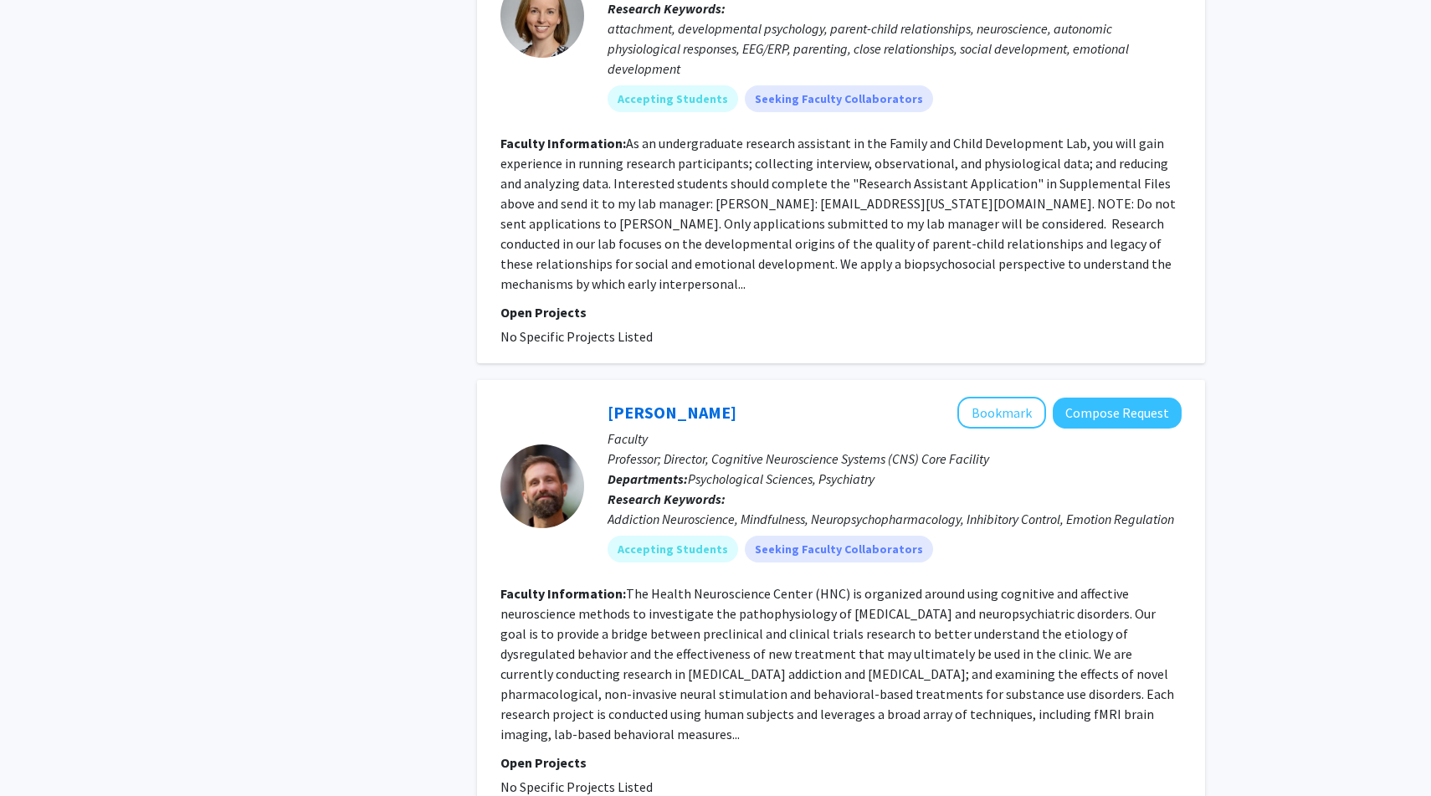
click at [707, 449] on p "Professor; Director, Cognitive Neuroscience Systems (CNS) Core Facility" at bounding box center [895, 459] width 574 height 20
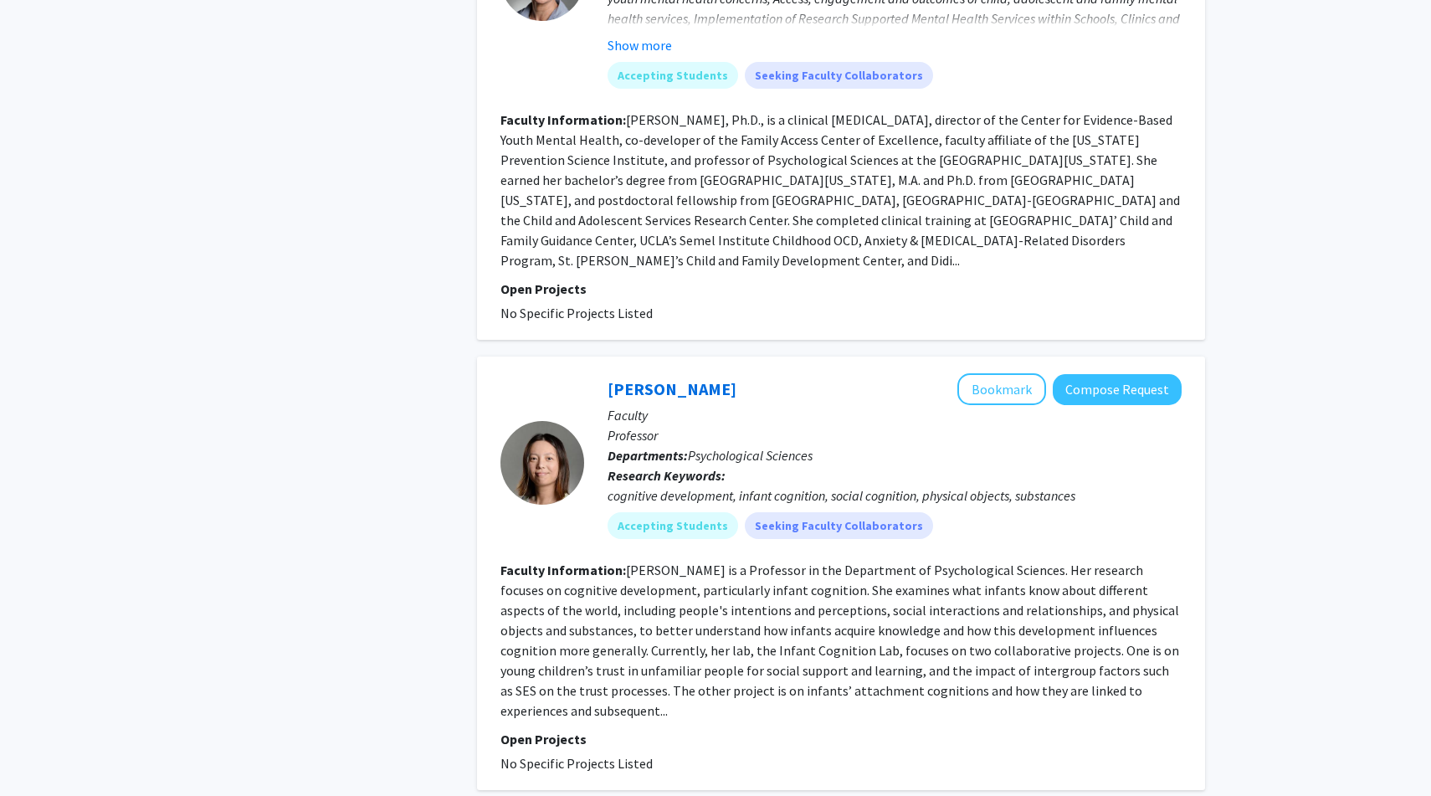
scroll to position [4105, 0]
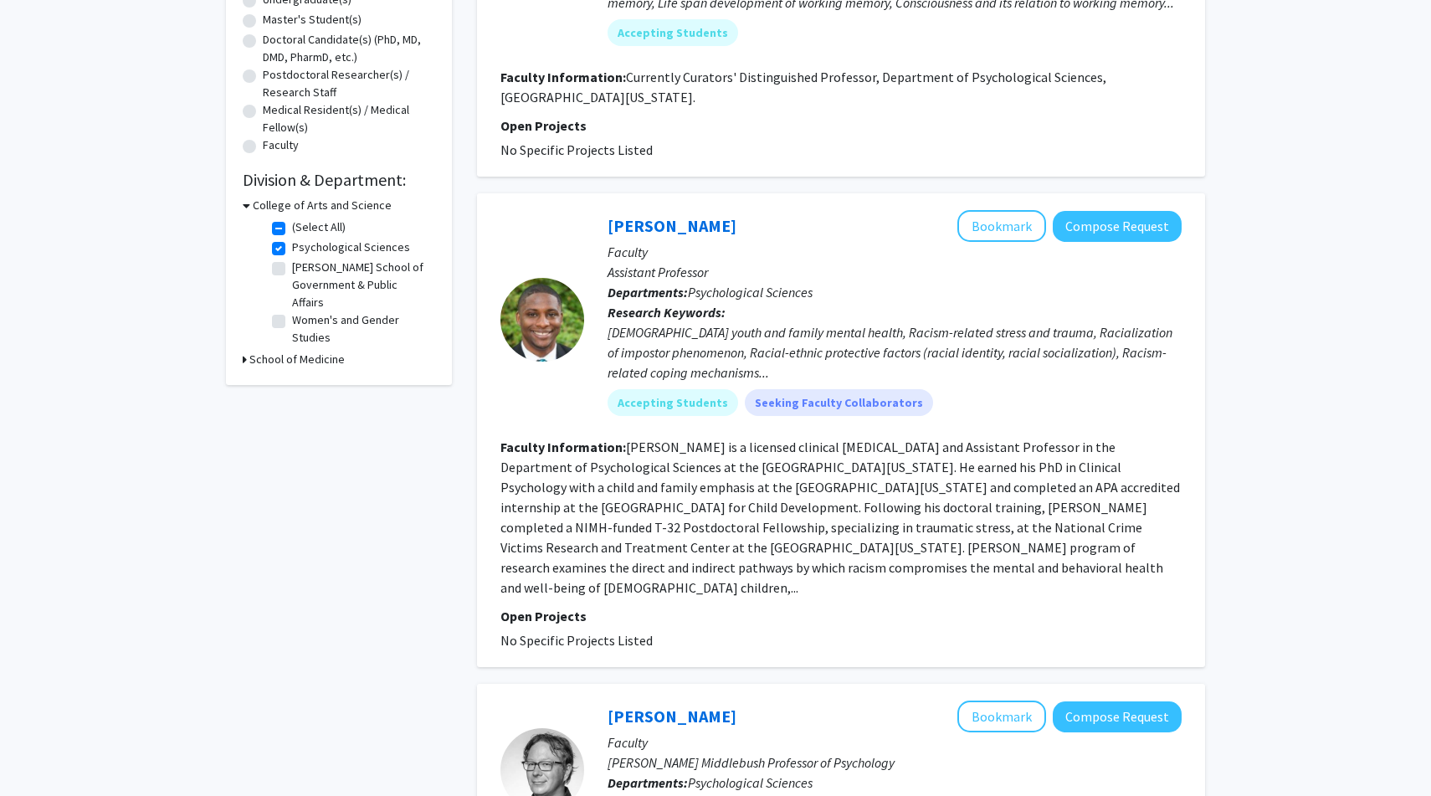
scroll to position [352, 0]
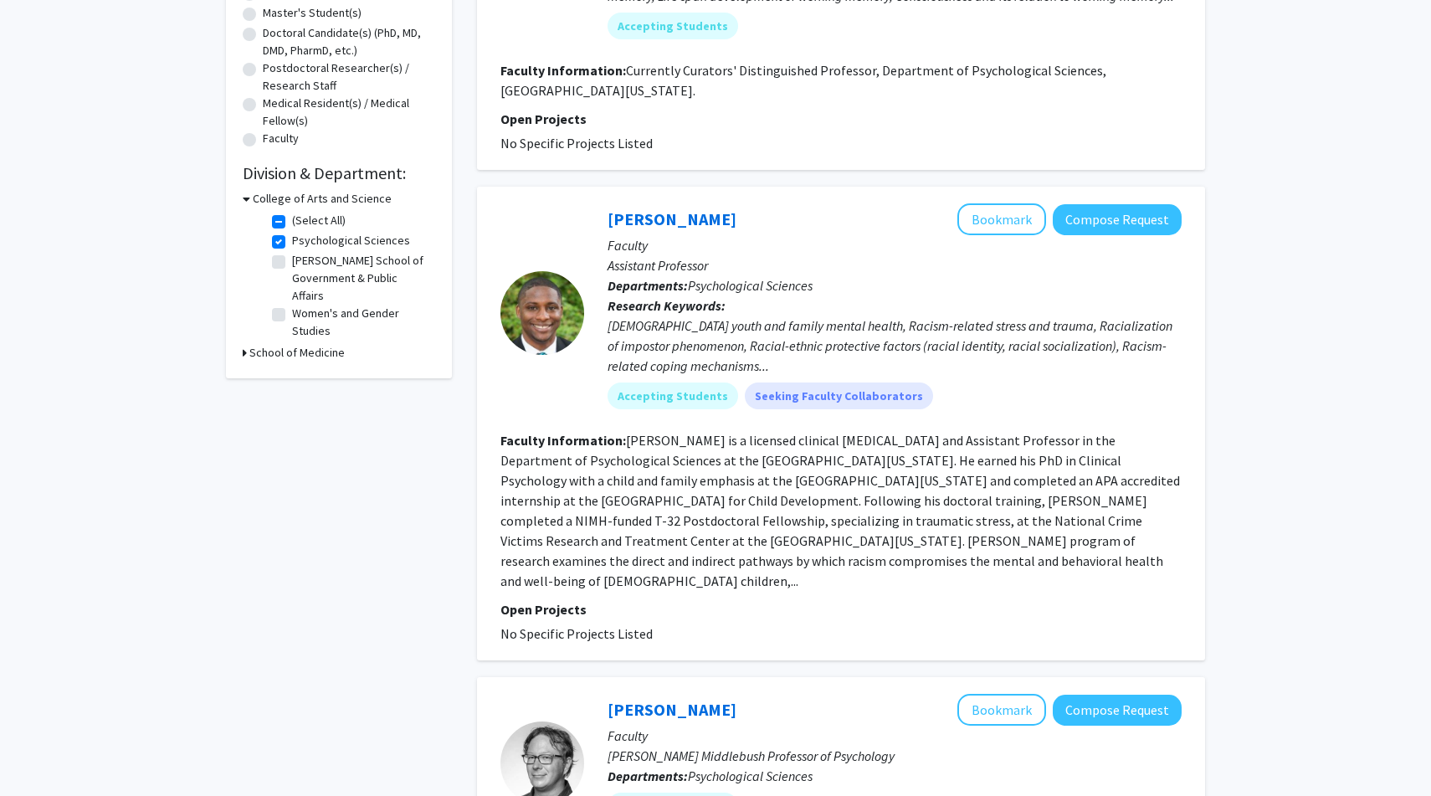
drag, startPoint x: 623, startPoint y: 434, endPoint x: 917, endPoint y: 573, distance: 325.0
click at [917, 573] on fg-search-faculty "Donte Bernard Bookmark Compose Request Faculty Assistant Professor Departments:…" at bounding box center [841, 423] width 681 height 440
click at [672, 217] on link "Donte Bernard" at bounding box center [672, 218] width 129 height 21
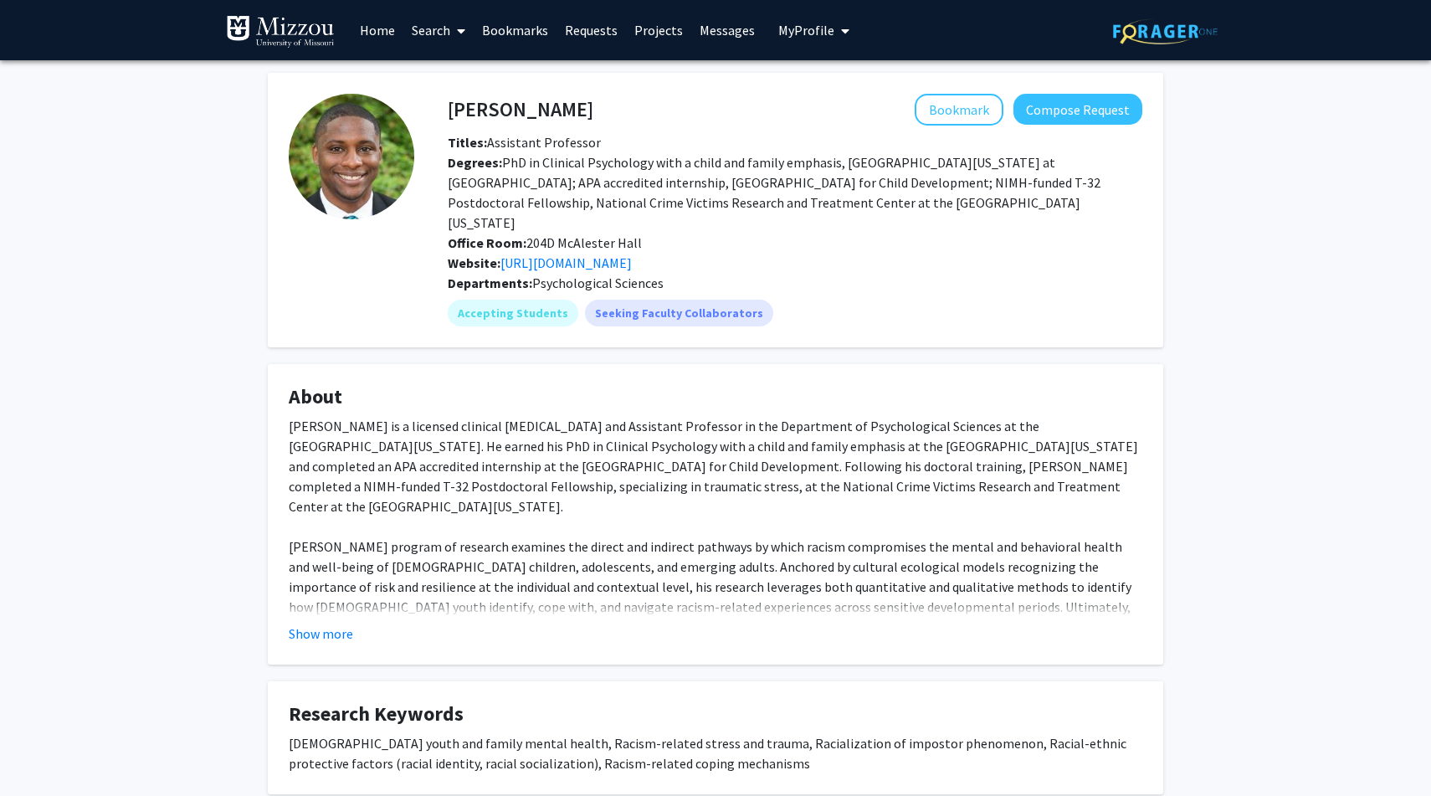
click at [347, 176] on img at bounding box center [352, 157] width 126 height 126
click at [537, 254] on link "https://www.ther3lab.com/" at bounding box center [566, 262] width 131 height 17
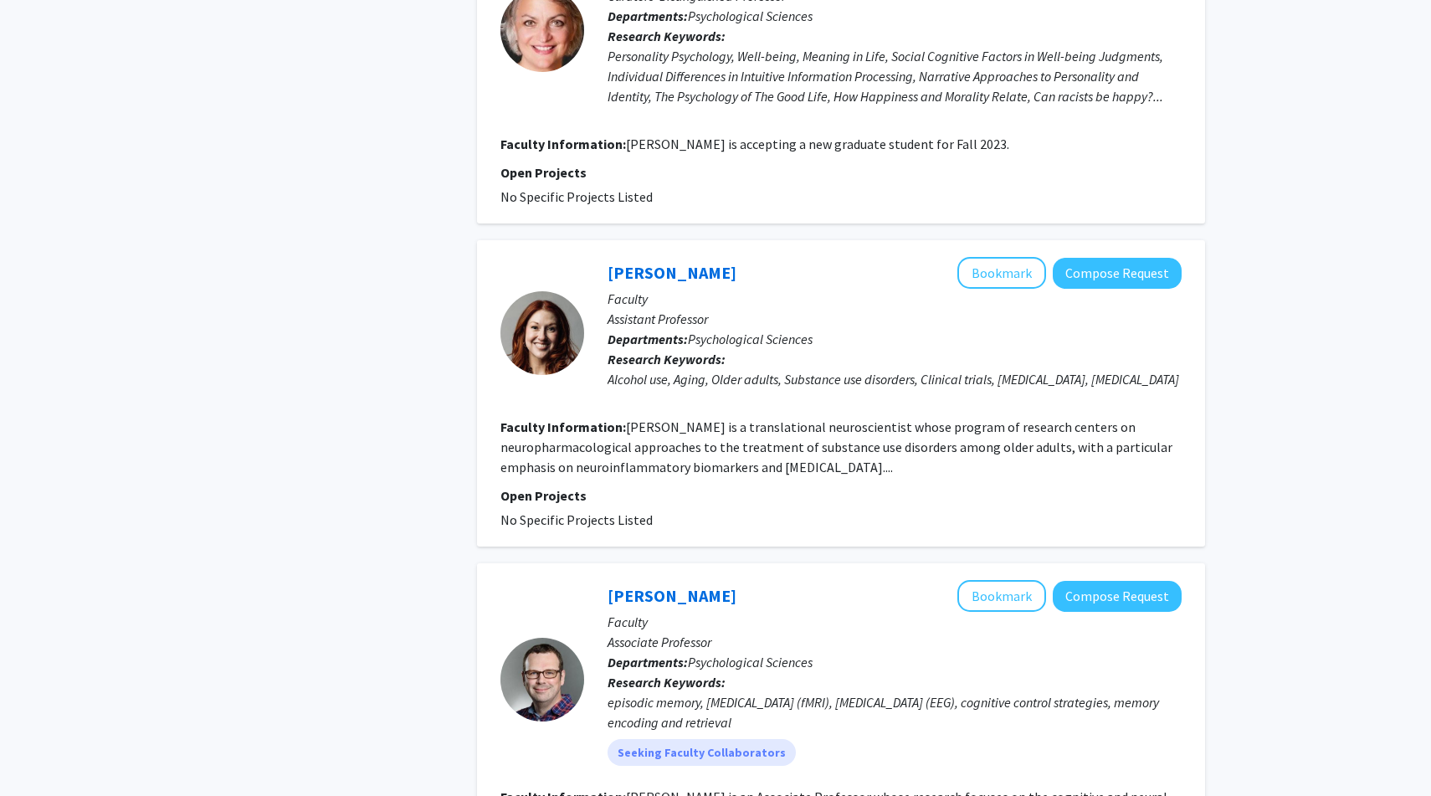
scroll to position [3139, 0]
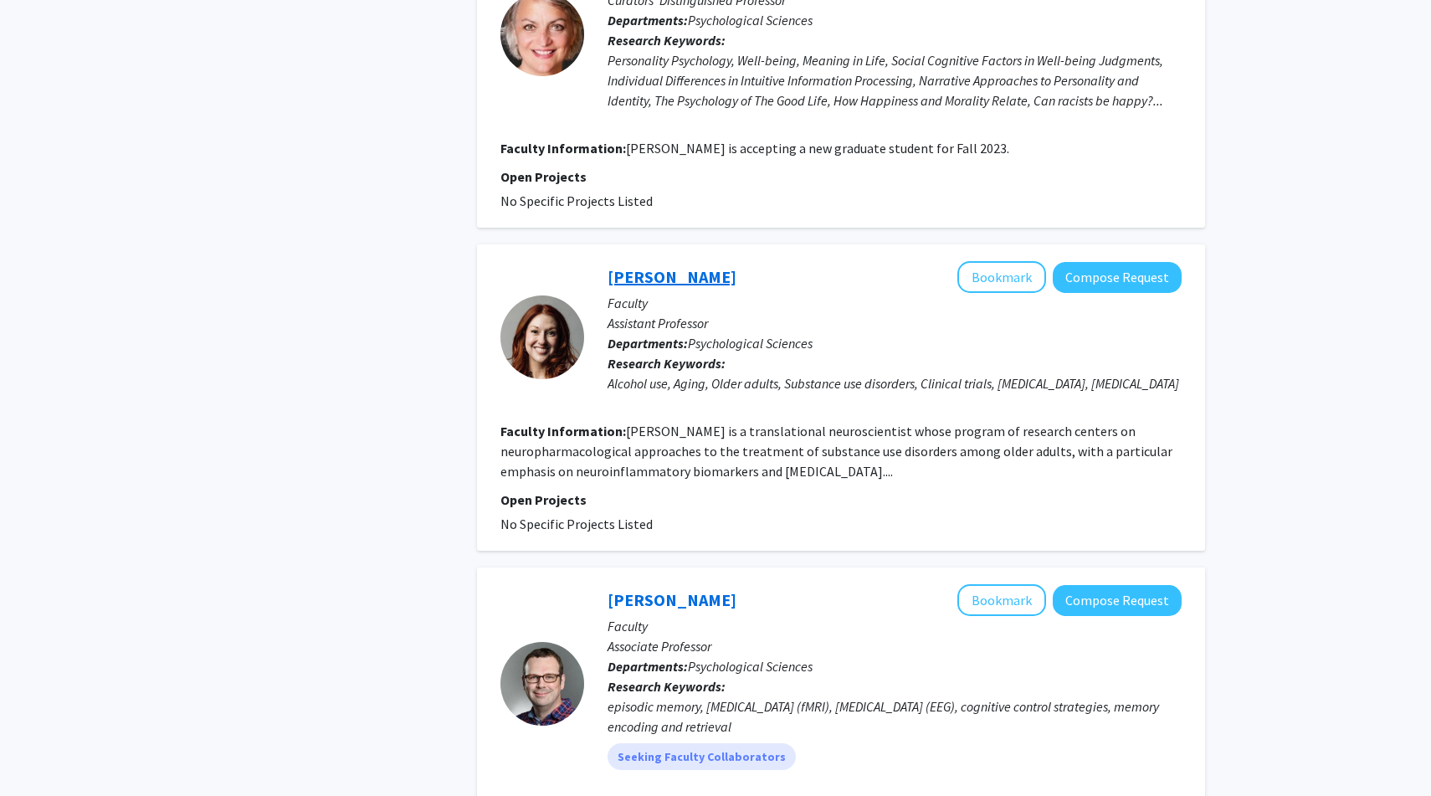
click at [674, 266] on link "Samantha Portis" at bounding box center [672, 276] width 129 height 21
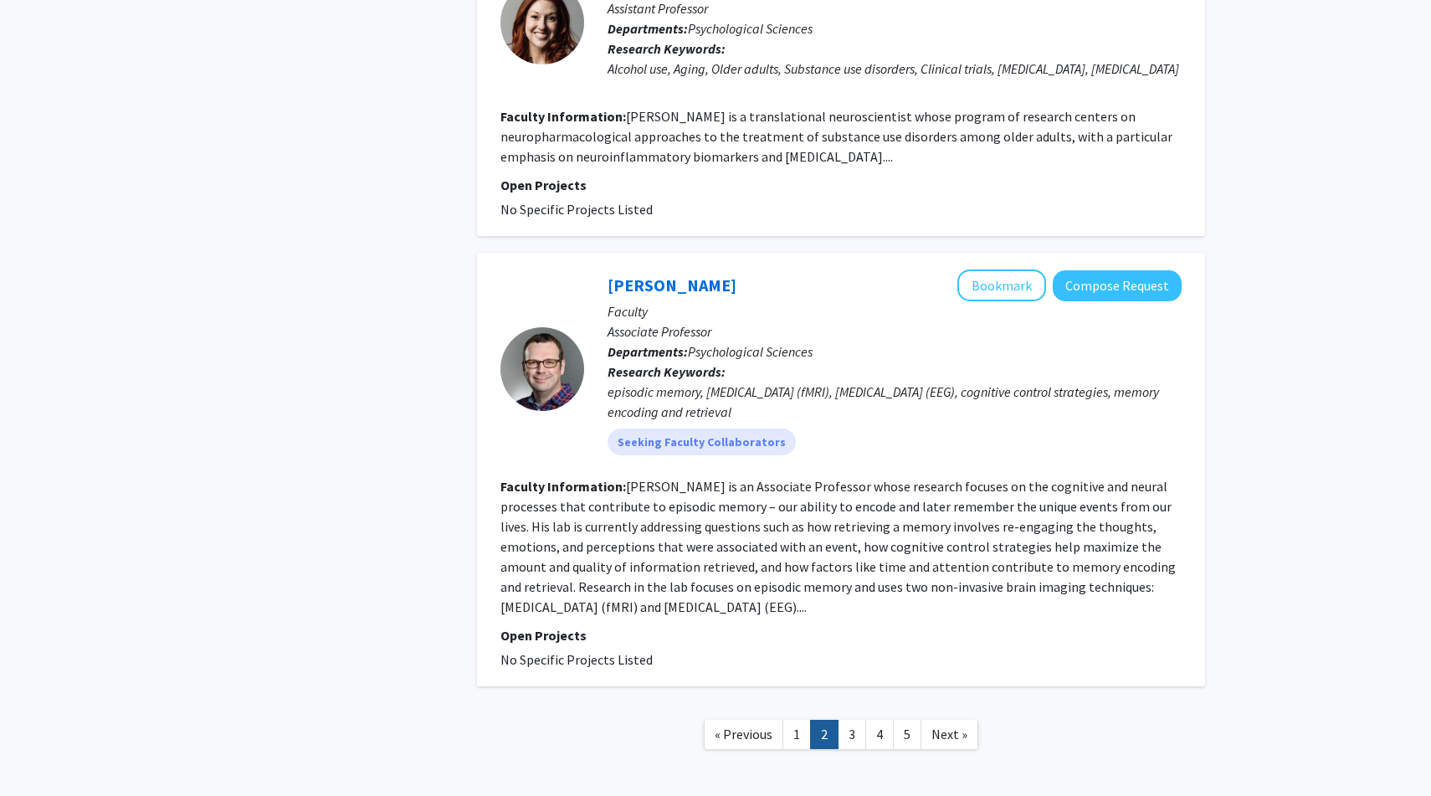
scroll to position [3509, 0]
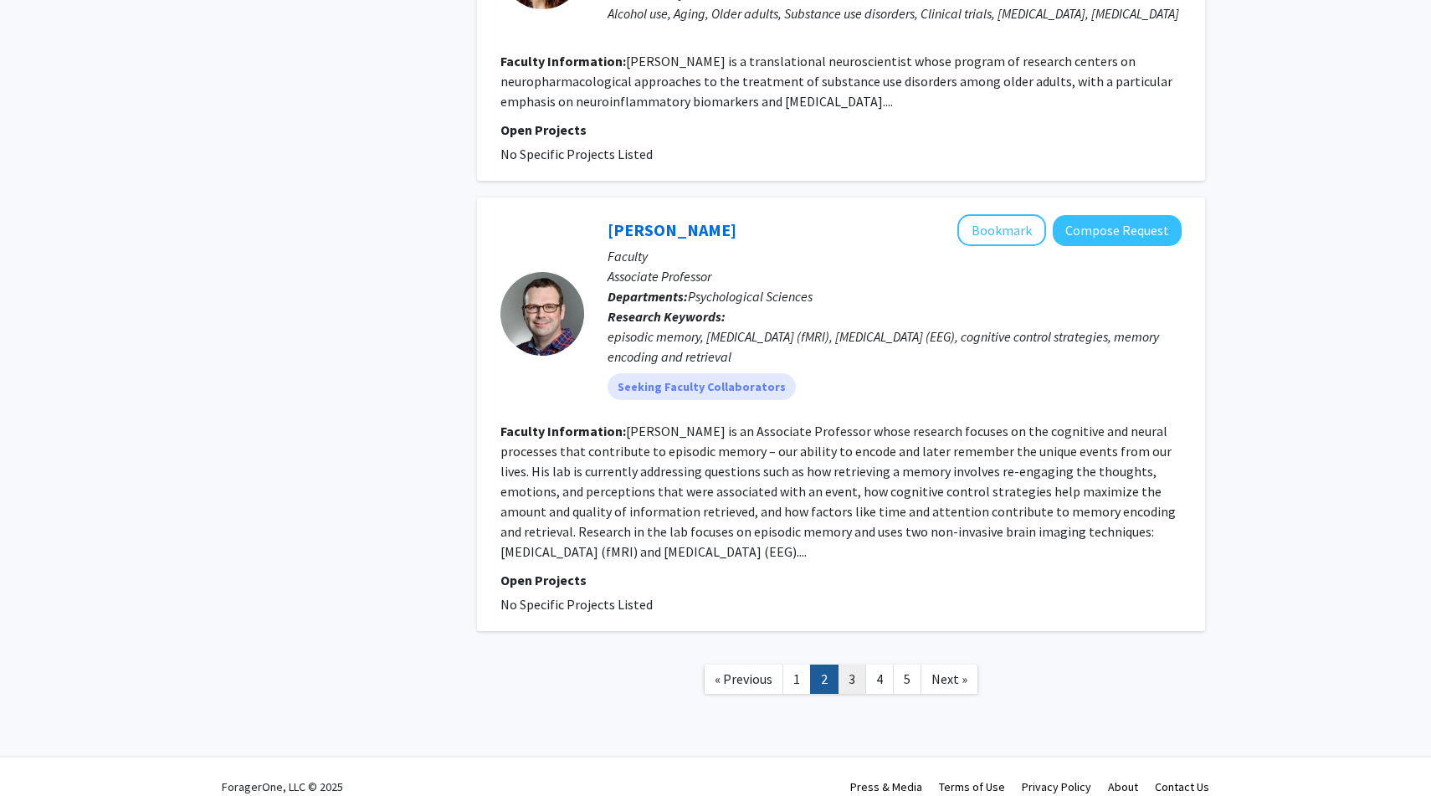
click at [842, 667] on link "3" at bounding box center [852, 679] width 28 height 29
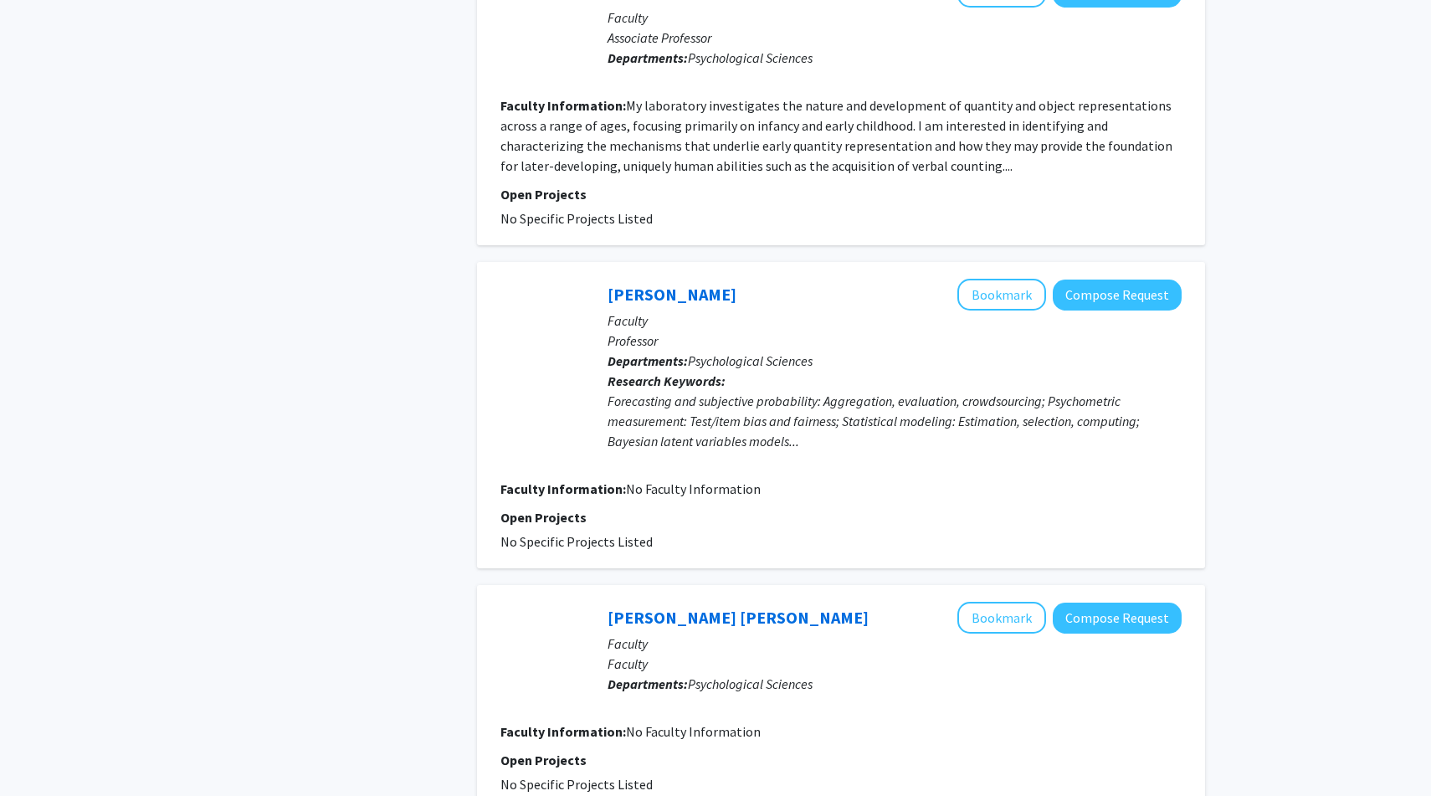
scroll to position [2773, 0]
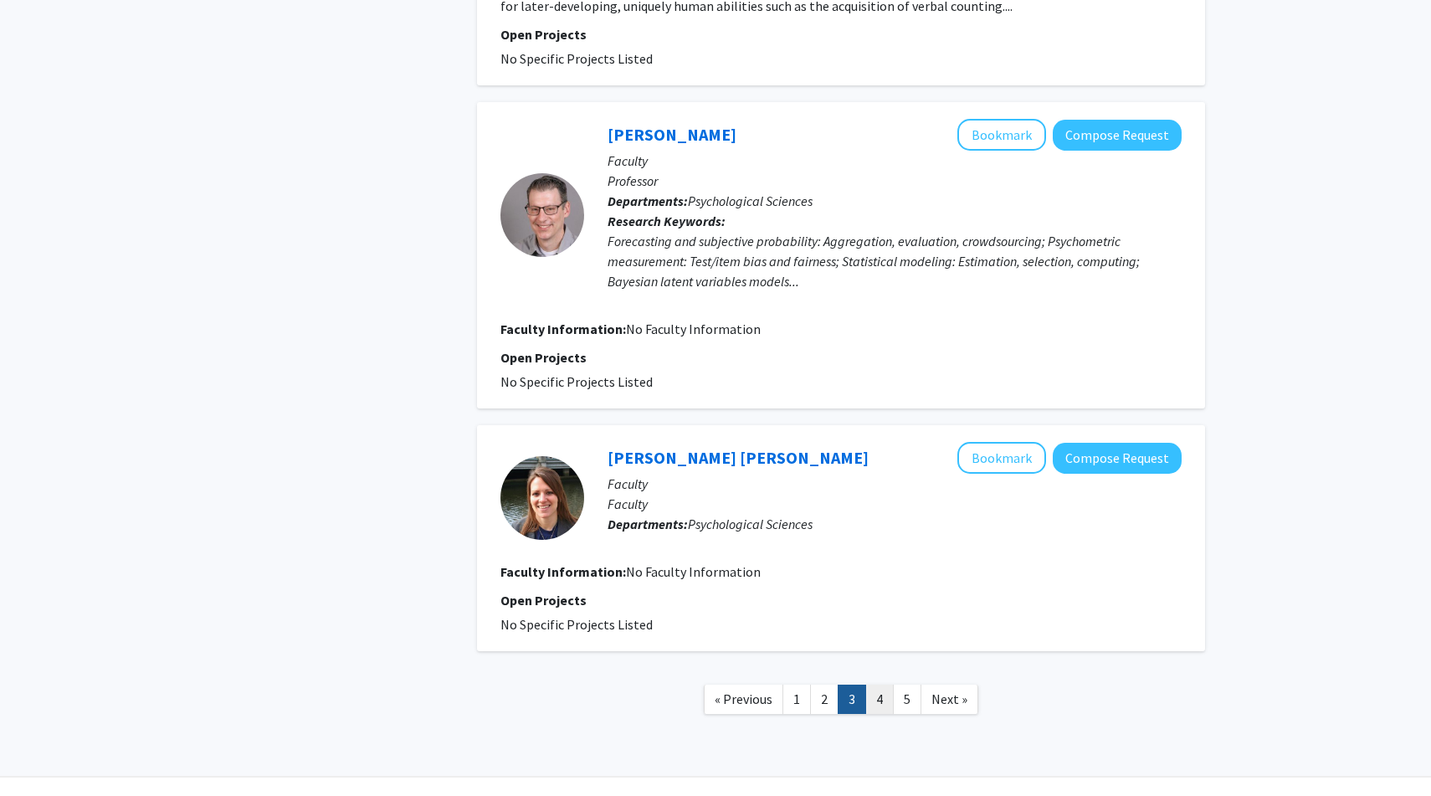
click at [875, 685] on link "4" at bounding box center [880, 699] width 28 height 29
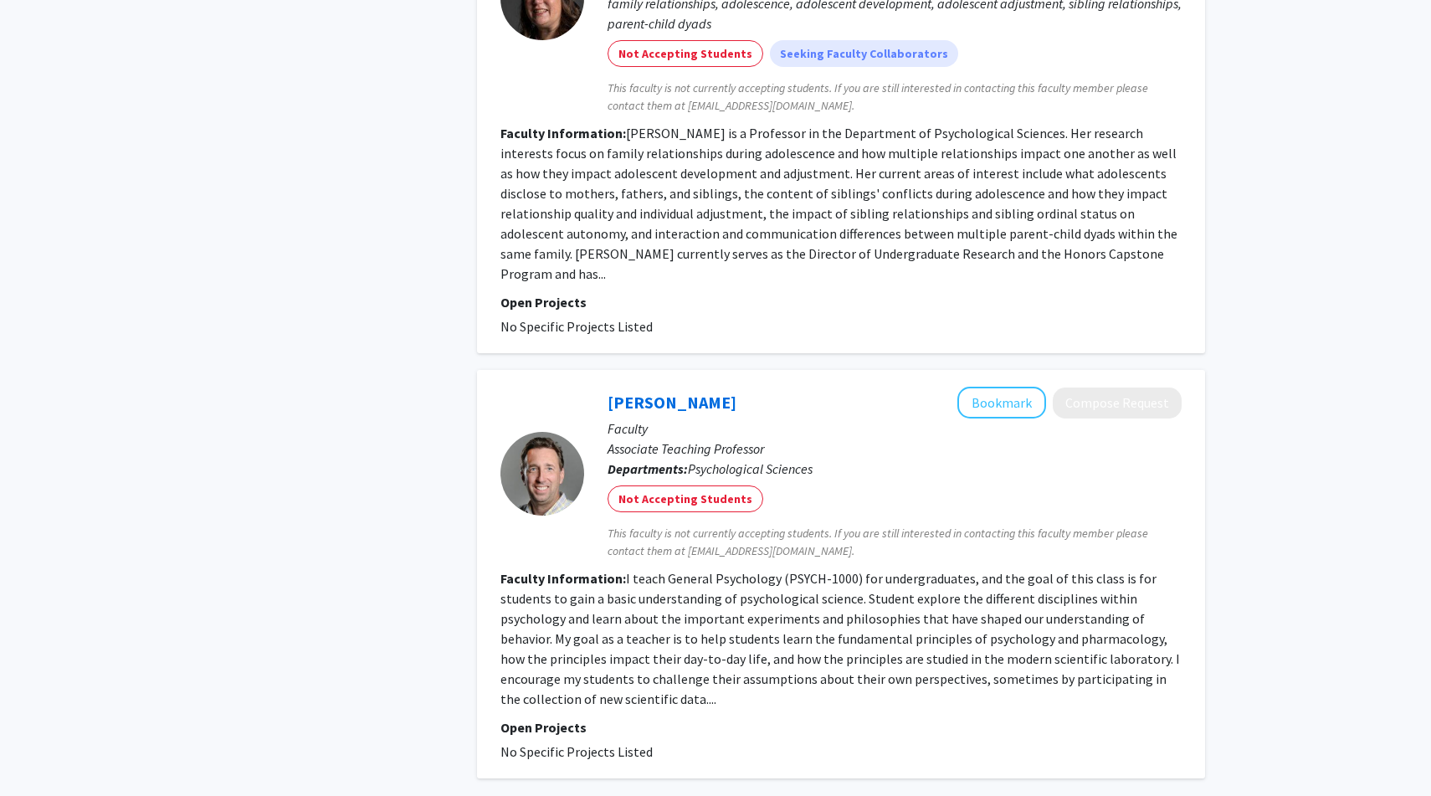
scroll to position [3778, 0]
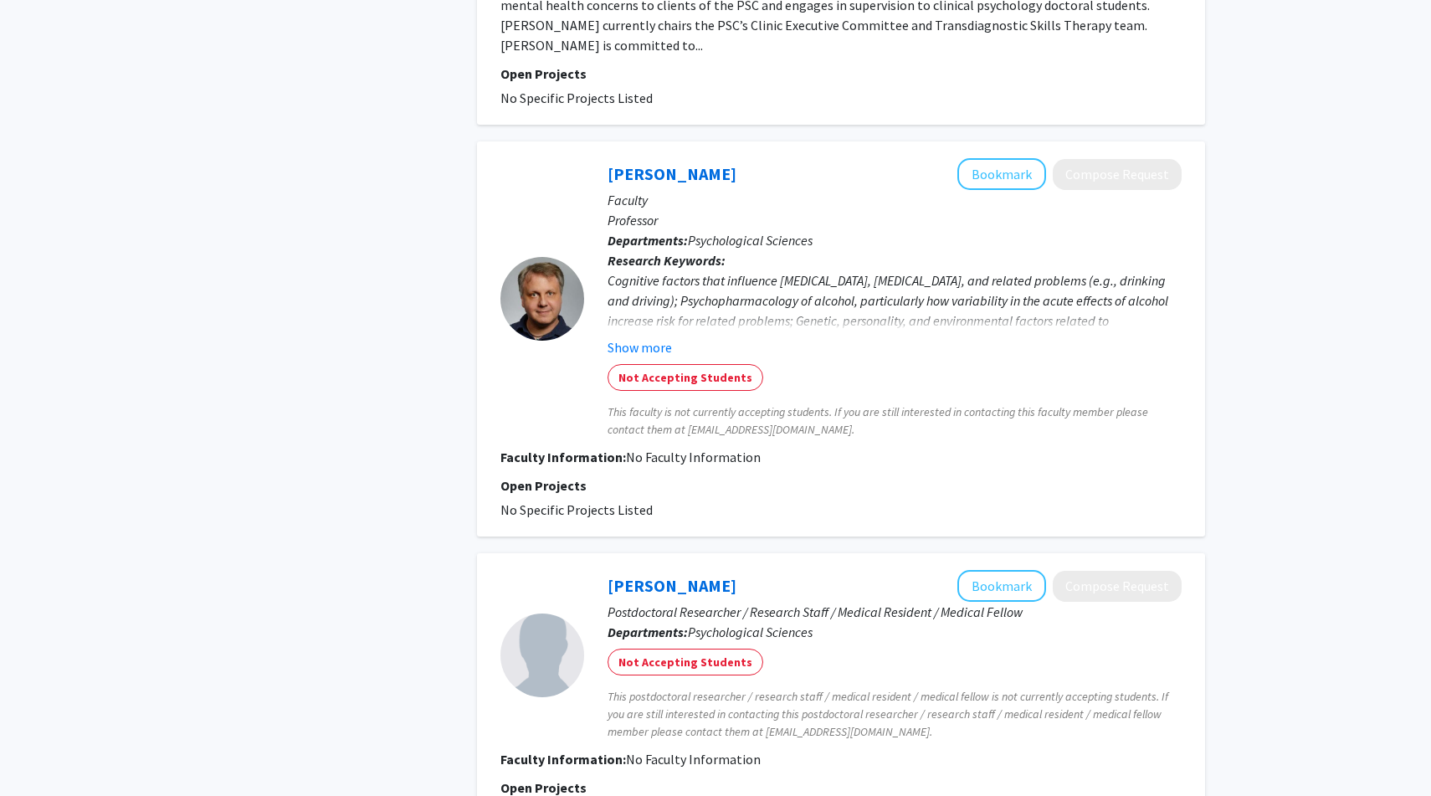
scroll to position [2644, 0]
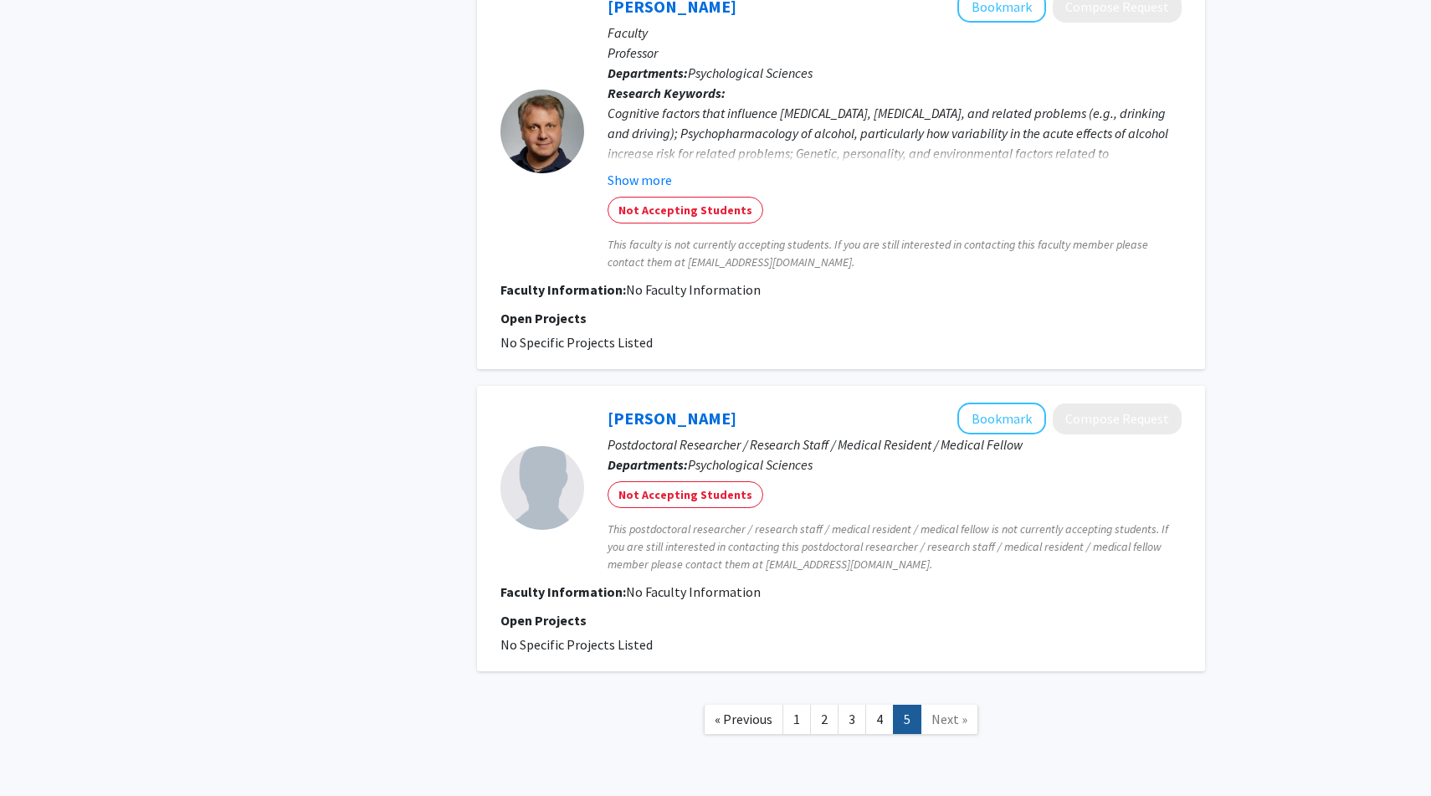
click at [936, 711] on span "Next »" at bounding box center [950, 719] width 36 height 17
